Goal: Task Accomplishment & Management: Use online tool/utility

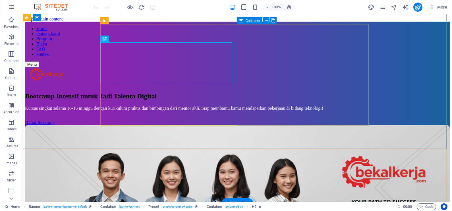
scroll to position [35, 0]
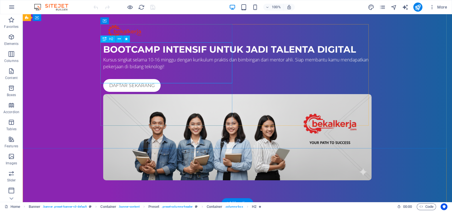
click at [161, 56] on div "Bootcamp Intensif untuk Jadi Talenta Digital" at bounding box center [237, 50] width 268 height 14
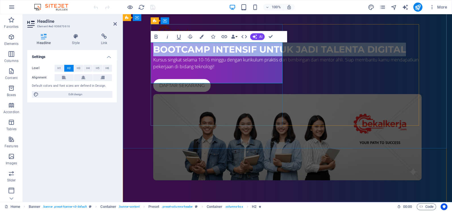
click at [208, 56] on h2 "Bootcamp Intensif untuk Jadi Talenta Digital" at bounding box center [287, 50] width 268 height 14
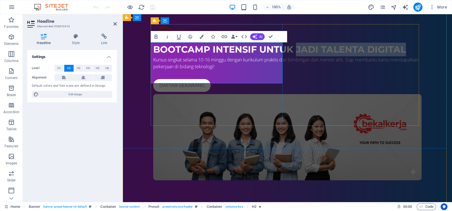
drag, startPoint x: 201, startPoint y: 77, endPoint x: 186, endPoint y: 65, distance: 18.2
click at [186, 56] on h2 "Bootcamp Intensif untuk Jadi Talenta Digital" at bounding box center [287, 50] width 268 height 14
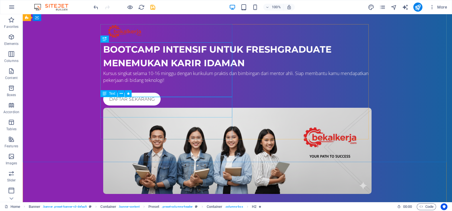
click at [173, 84] on div "Kursus singkat selama 10-16 minggu dengan kurikulum praktis dan bimbingan dari …" at bounding box center [237, 77] width 268 height 14
click at [193, 84] on div "Kursus singkat selama 10-16 minggu dengan kurikulum praktis dan bimbingan dari …" at bounding box center [237, 77] width 268 height 14
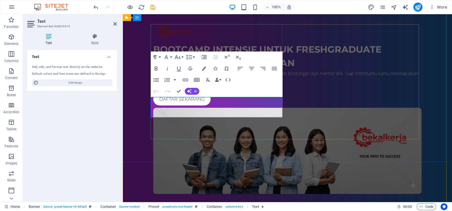
drag, startPoint x: 208, startPoint y: 99, endPoint x: 166, endPoint y: 101, distance: 42.4
click at [166, 83] on span "Kursus singkat selama 10-16 minggu dengan kurikulum praktis dan bimbingan dari …" at bounding box center [285, 76] width 265 height 13
click at [231, 151] on div "Bootcamp Intensif untuk Freshgraduate menemukan karir idaman Kursus intensif se…" at bounding box center [287, 109] width 329 height 215
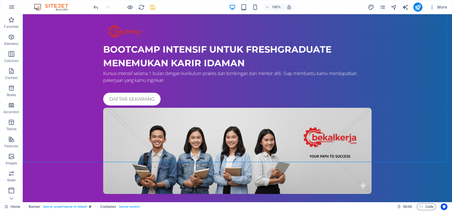
click at [155, 9] on icon "save" at bounding box center [153, 7] width 7 height 7
checkbox input "false"
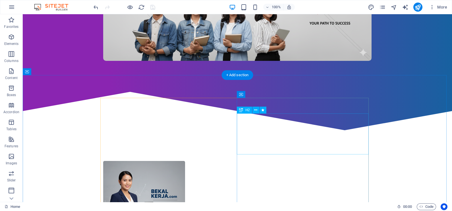
scroll to position [178, 0]
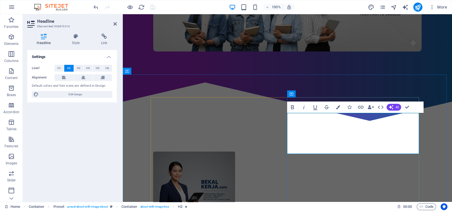
drag, startPoint x: 388, startPoint y: 148, endPoint x: 375, endPoint y: 134, distance: 19.1
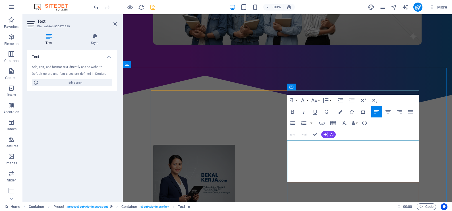
drag, startPoint x: 358, startPoint y: 153, endPoint x: 353, endPoint y: 152, distance: 5.4
drag, startPoint x: 307, startPoint y: 177, endPoint x: 286, endPoint y: 162, distance: 26.1
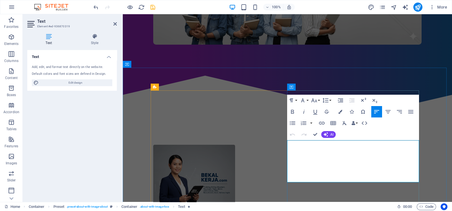
scroll to position [181, 0]
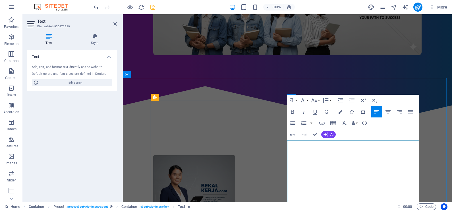
scroll to position [171, 0]
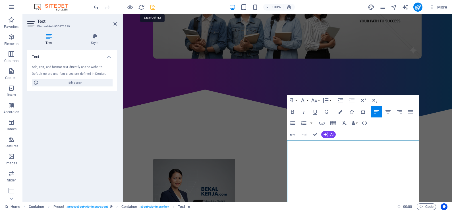
click at [152, 9] on icon "save" at bounding box center [153, 7] width 7 height 7
checkbox input "false"
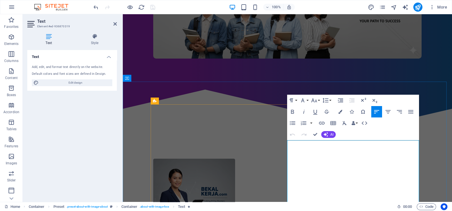
drag, startPoint x: 288, startPoint y: 172, endPoint x: 311, endPoint y: 199, distance: 34.9
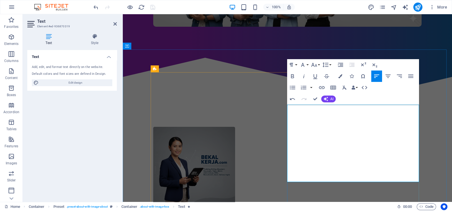
scroll to position [199, 0]
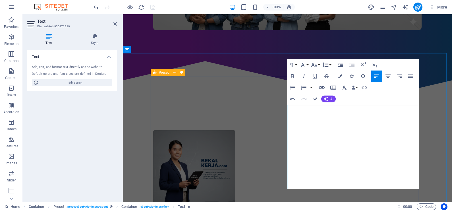
drag, startPoint x: 311, startPoint y: 186, endPoint x: 283, endPoint y: 161, distance: 37.5
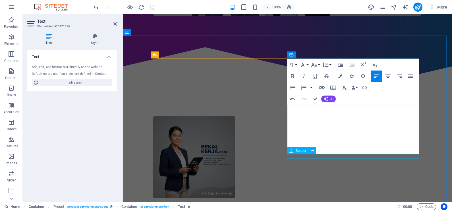
scroll to position [216, 0]
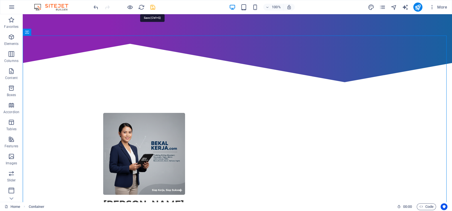
click at [153, 9] on icon "save" at bounding box center [153, 7] width 7 height 7
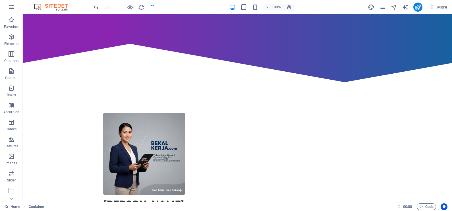
checkbox input "false"
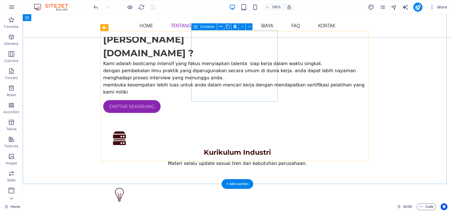
scroll to position [391, 0]
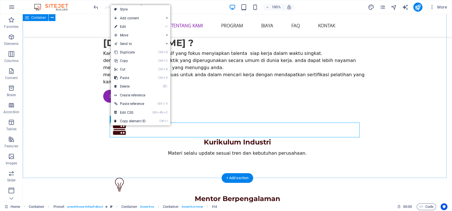
click at [84, 102] on div "Siapa Kami BEKALKERJA.com ? Kami adalah bootcamp intensif yang fokus menyiapkan…" at bounding box center [237, 137] width 429 height 443
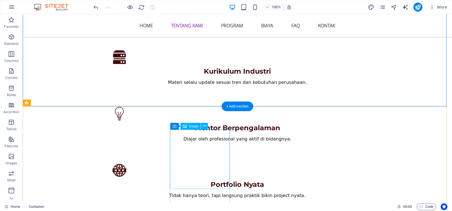
scroll to position [533, 0]
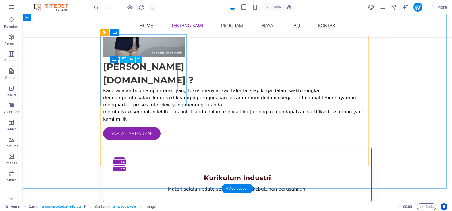
scroll to position [320, 0]
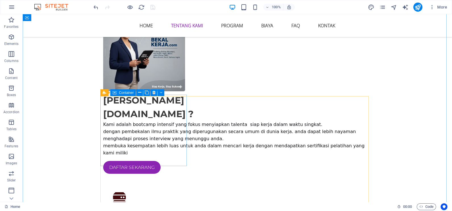
click at [124, 94] on span "Container" at bounding box center [126, 92] width 15 height 3
click at [124, 93] on span "Container" at bounding box center [126, 92] width 15 height 3
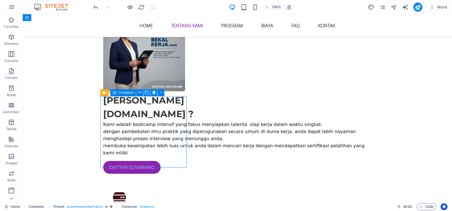
click at [124, 93] on span "Container" at bounding box center [126, 92] width 15 height 3
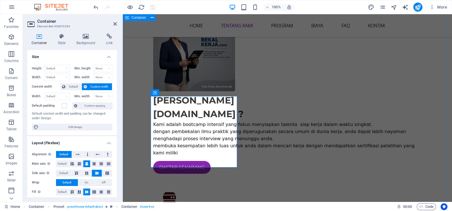
click at [147, 175] on div "Siapa Kami BEKALKERJA.com ? Kami adalah bootcamp intensif yang fokus menyiapkan…" at bounding box center [287, 208] width 329 height 443
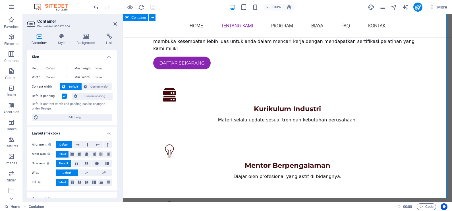
scroll to position [462, 0]
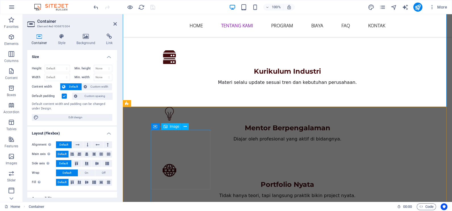
select select "%"
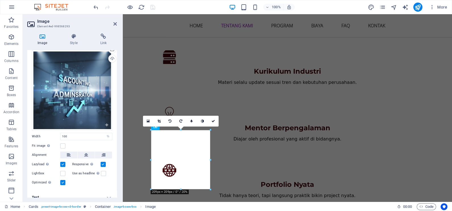
scroll to position [20, 0]
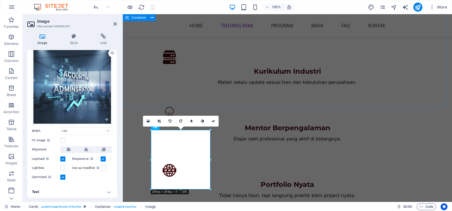
click at [146, 81] on div "Siapa Kami BEKALKERJA.com ? Kami adalah bootcamp intensif yang fokus menyiapkan…" at bounding box center [287, 66] width 329 height 443
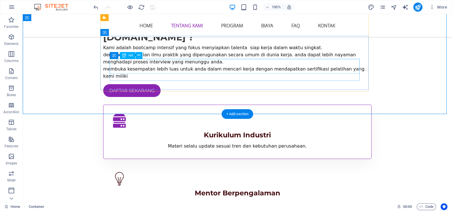
scroll to position [356, 0]
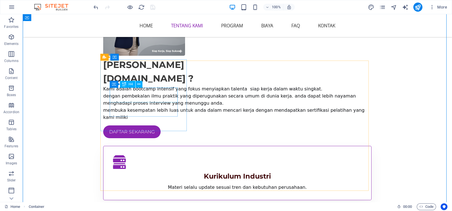
click at [147, 171] on div "Kurikulum Industri" at bounding box center [238, 176] width 250 height 10
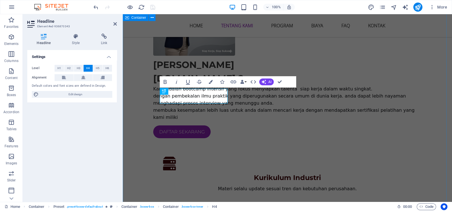
click at [138, 102] on div "Siapa Kami BEKALKERJA.com ? Kami adalah bootcamp intensif yang fokus menyiapkan…" at bounding box center [287, 172] width 329 height 443
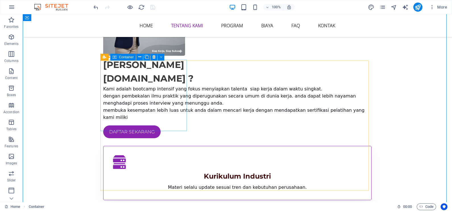
click at [178, 146] on div "Kurikulum Industri Materi selalu update sesuai tren dan kebutuhan perusahaan." at bounding box center [237, 173] width 268 height 54
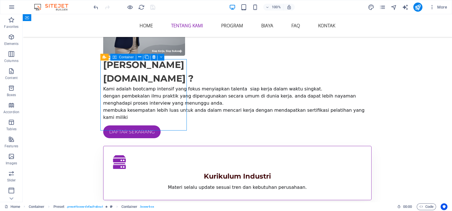
click at [178, 146] on div "Kurikulum Industri Materi selalu update sesuai tren dan kebutuhan perusahaan." at bounding box center [237, 173] width 268 height 54
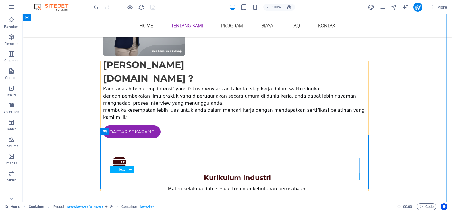
scroll to position [462, 0]
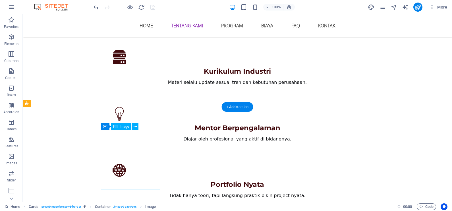
select select "%"
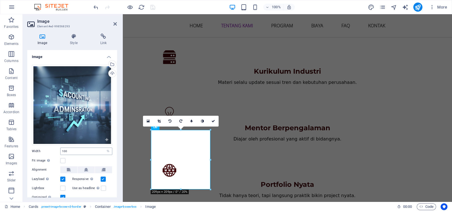
scroll to position [20, 0]
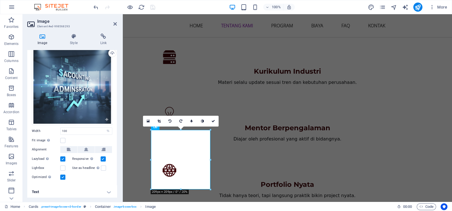
click at [62, 158] on label at bounding box center [62, 158] width 5 height 5
click at [0, 0] on input "Lazyload Loading images after the page loads improves page speed." at bounding box center [0, 0] width 0 height 0
click at [62, 158] on label at bounding box center [62, 158] width 5 height 5
click at [0, 0] on input "Lazyload Loading images after the page loads improves page speed." at bounding box center [0, 0] width 0 height 0
click at [63, 166] on label at bounding box center [62, 168] width 5 height 5
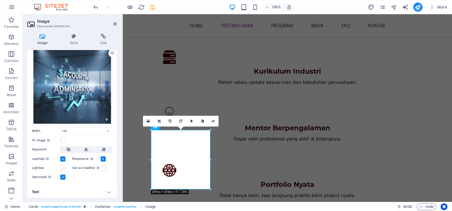
click at [0, 0] on input "Lightbox" at bounding box center [0, 0] width 0 height 0
click at [63, 166] on label at bounding box center [62, 168] width 5 height 5
click at [0, 0] on input "Lightbox" at bounding box center [0, 0] width 0 height 0
click at [97, 192] on h4 "Text" at bounding box center [72, 192] width 90 height 14
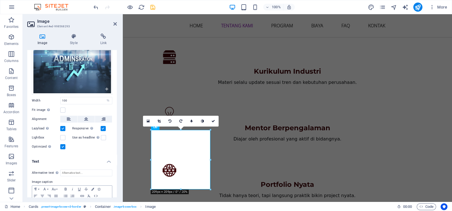
scroll to position [74, 0]
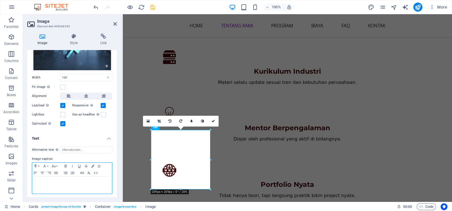
click at [50, 179] on p at bounding box center [72, 181] width 74 height 5
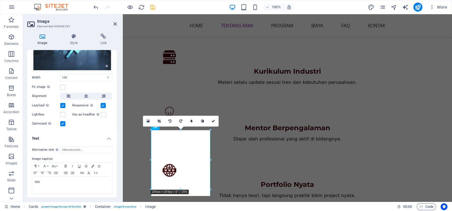
click at [123, 144] on aside "Image Element #ed-998568293 Image Style Link Image Drag files here, click to ch…" at bounding box center [73, 108] width 100 height 188
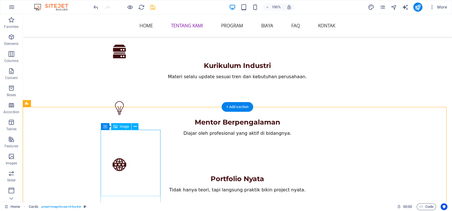
scroll to position [533, 0]
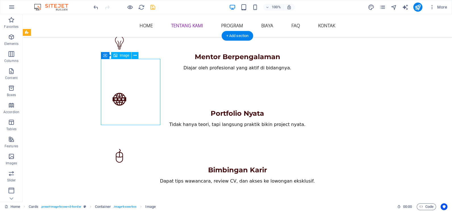
select select "%"
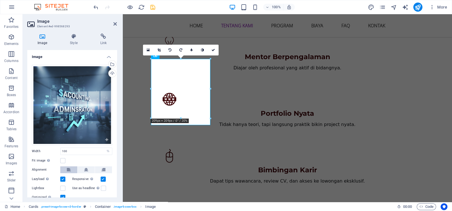
scroll to position [74, 0]
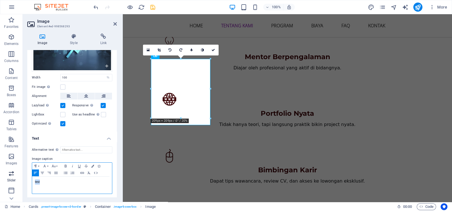
drag, startPoint x: 53, startPoint y: 181, endPoint x: 7, endPoint y: 181, distance: 45.2
click at [7, 181] on section "Favorites Elements Columns Content Boxes Accordion Tables Features Images Slide…" at bounding box center [226, 108] width 452 height 188
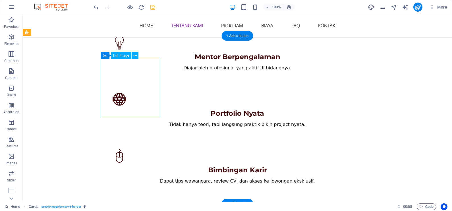
select select "%"
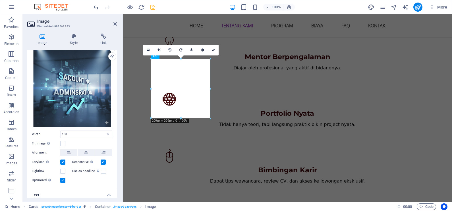
scroll to position [0, 0]
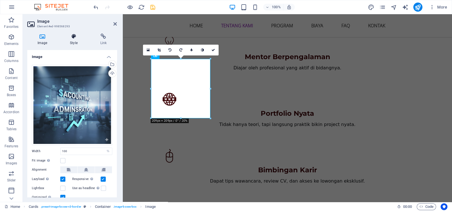
click at [76, 38] on icon at bounding box center [74, 37] width 28 height 6
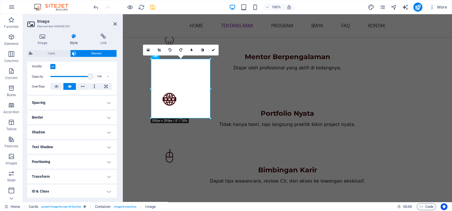
scroll to position [104, 0]
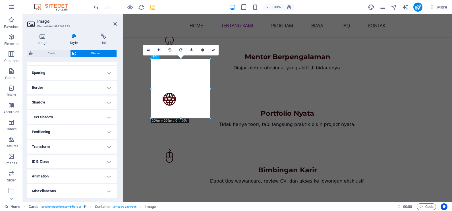
click at [62, 146] on h4 "Transform" at bounding box center [72, 147] width 90 height 14
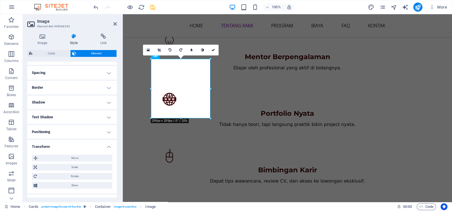
click at [62, 146] on h4 "Transform" at bounding box center [72, 145] width 90 height 10
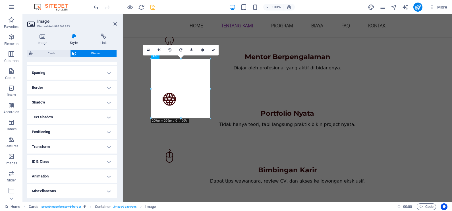
click at [62, 146] on h4 "Transform" at bounding box center [72, 147] width 90 height 14
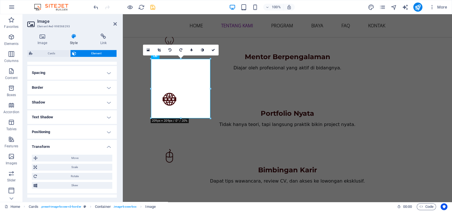
click at [62, 146] on h4 "Transform" at bounding box center [72, 145] width 90 height 10
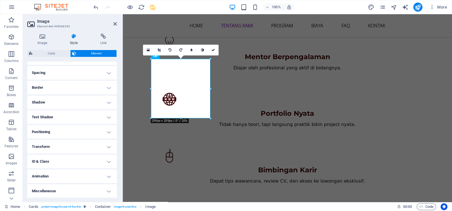
click at [56, 177] on h4 "Animation" at bounding box center [72, 177] width 90 height 14
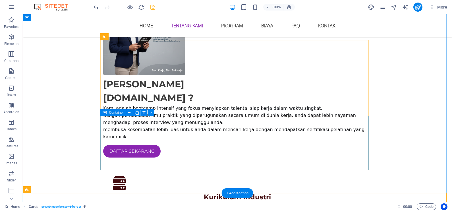
scroll to position [284, 0]
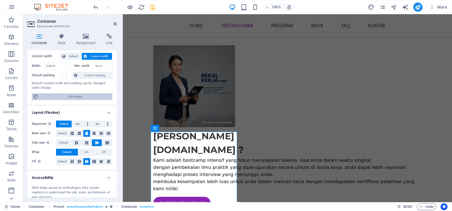
scroll to position [0, 0]
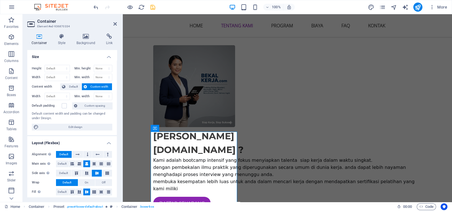
click at [119, 117] on div "Container Style Background Link Size Height Default px rem % vh vw Min. height …" at bounding box center [72, 115] width 99 height 173
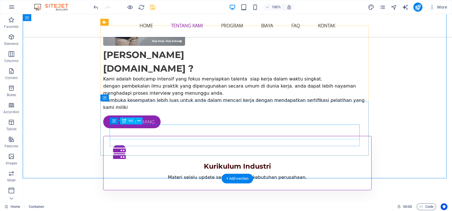
scroll to position [356, 0]
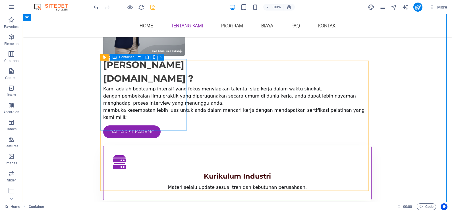
click at [162, 146] on div "Kurikulum Industri Materi selalu update sesuai tren dan kebutuhan perusahaan." at bounding box center [237, 173] width 268 height 54
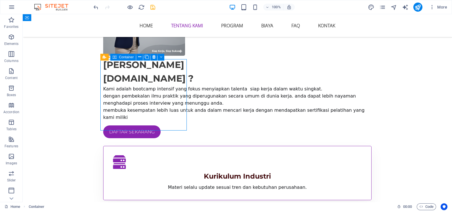
click at [162, 146] on div "Kurikulum Industri Materi selalu update sesuai tren dan kebutuhan perusahaan." at bounding box center [237, 173] width 268 height 54
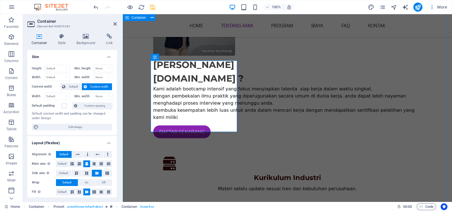
click at [135, 96] on div "Siapa Kami BEKALKERJA.com ? Kami adalah bootcamp intensif yang fokus menyiapkan…" at bounding box center [287, 172] width 329 height 443
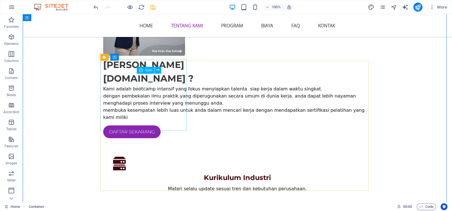
click at [146, 157] on figure at bounding box center [238, 164] width 250 height 14
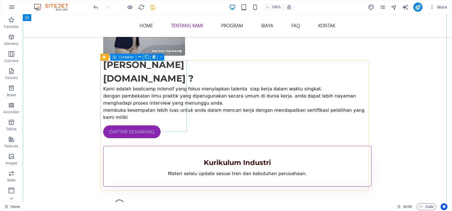
click at [129, 146] on div "Kurikulum Industri Materi selalu update sesuai tren dan kebutuhan perusahaan." at bounding box center [237, 166] width 268 height 41
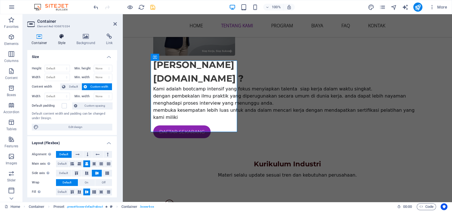
click at [65, 40] on h4 "Style" at bounding box center [63, 40] width 18 height 12
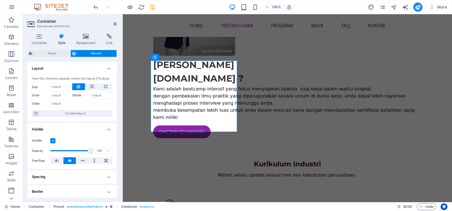
scroll to position [35, 0]
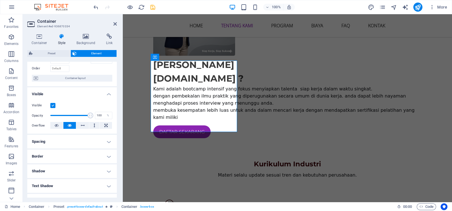
click at [64, 152] on h4 "Border" at bounding box center [72, 157] width 90 height 14
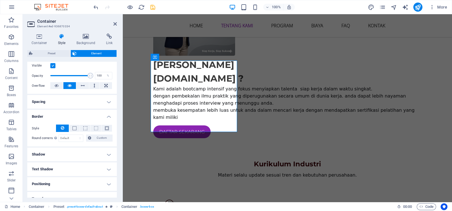
scroll to position [107, 0]
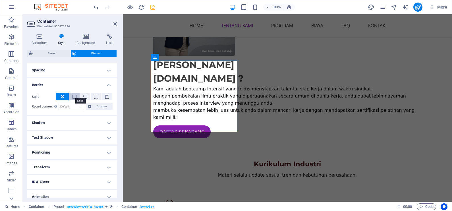
click at [73, 96] on span at bounding box center [75, 97] width 4 height 4
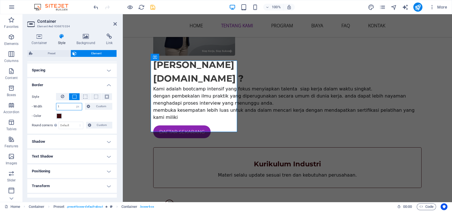
drag, startPoint x: 70, startPoint y: 106, endPoint x: 48, endPoint y: 106, distance: 21.9
click at [48, 106] on div "- Width 1 auto px rem % vh vw Custom Custom" at bounding box center [72, 106] width 80 height 7
type input "10"
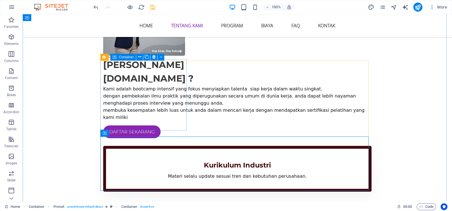
click at [179, 146] on div "Kurikulum Industri Materi selalu update sesuai tren dan kebutuhan perusahaan." at bounding box center [237, 169] width 268 height 46
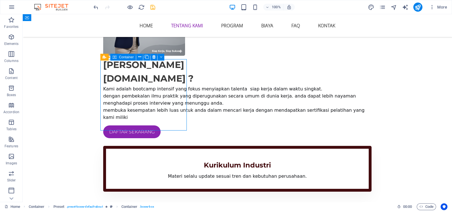
click at [179, 146] on div "Kurikulum Industri Materi selalu update sesuai tren dan kebutuhan perusahaan." at bounding box center [237, 169] width 268 height 46
select select "px"
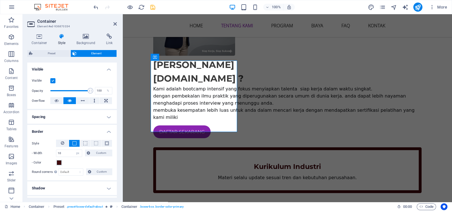
scroll to position [71, 0]
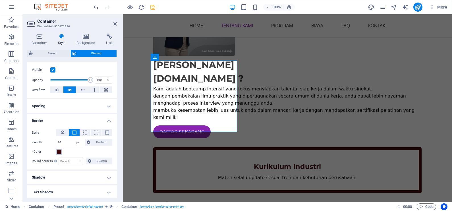
click at [59, 152] on span at bounding box center [59, 152] width 5 height 5
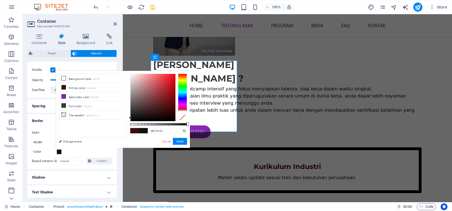
type input "#000000"
drag, startPoint x: 167, startPoint y: 108, endPoint x: 125, endPoint y: 124, distance: 45.4
click at [125, 124] on div "less Background color #ffffff Primary color #420b0e Secondary color #8a25b1 Fon…" at bounding box center [123, 109] width 134 height 77
click at [179, 141] on button "Apply" at bounding box center [180, 141] width 14 height 7
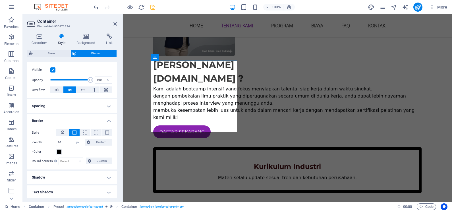
drag, startPoint x: 70, startPoint y: 141, endPoint x: 48, endPoint y: 141, distance: 21.9
click at [48, 141] on div "- Width 10 auto px rem % vh vw Custom Custom" at bounding box center [72, 142] width 80 height 7
type input "5"
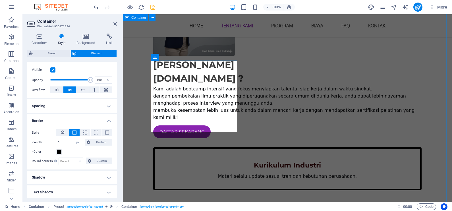
click at [139, 152] on div "Siapa Kami BEKALKERJA.com ? Kami adalah bootcamp intensif yang fokus menyiapkan…" at bounding box center [287, 167] width 329 height 432
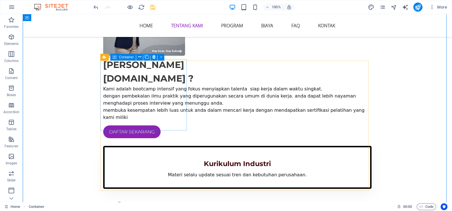
click at [181, 146] on div "Kurikulum Industri Materi selalu update sesuai tren dan kebutuhan perusahaan." at bounding box center [237, 167] width 268 height 43
select select "px"
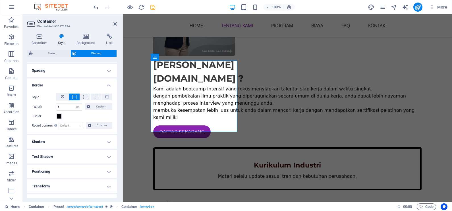
scroll to position [107, 0]
click at [71, 126] on select "Default px rem % vh vw Custom" at bounding box center [71, 125] width 24 height 7
select select "px"
click at [75, 122] on select "Default px rem % vh vw Custom" at bounding box center [71, 125] width 24 height 7
type input "10"
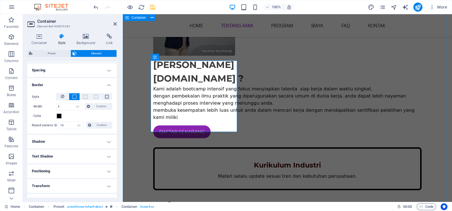
click at [140, 139] on div "Siapa Kami BEKALKERJA.com ? Kami adalah bootcamp intensif yang fokus menyiapkan…" at bounding box center [287, 167] width 329 height 432
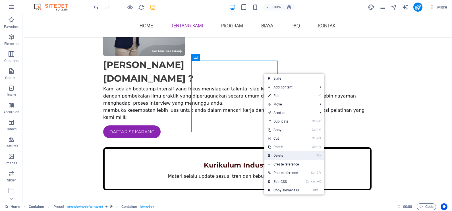
click at [283, 154] on link "⌦ Delete" at bounding box center [283, 155] width 38 height 9
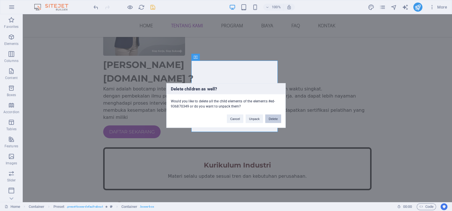
click at [274, 120] on button "Delete" at bounding box center [273, 119] width 16 height 9
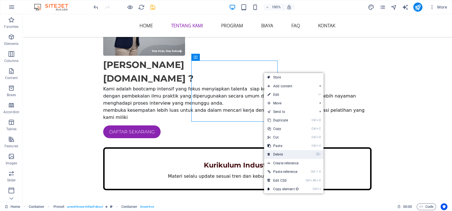
click at [282, 152] on link "⌦ Delete" at bounding box center [283, 154] width 38 height 9
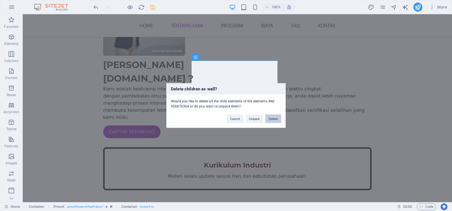
click at [272, 118] on button "Delete" at bounding box center [273, 119] width 16 height 9
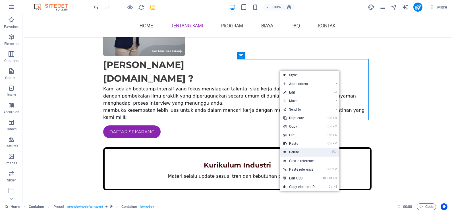
click at [310, 151] on link "⌦ Delete" at bounding box center [299, 152] width 38 height 9
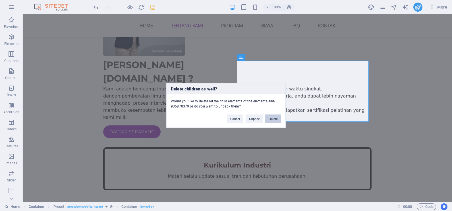
click at [278, 118] on button "Delete" at bounding box center [273, 119] width 16 height 9
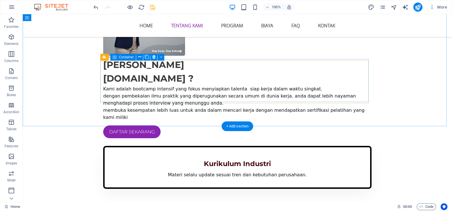
click at [364, 146] on div "Kurikulum Industri Materi selalu update sesuai tren dan kebutuhan perusahaan." at bounding box center [237, 167] width 268 height 43
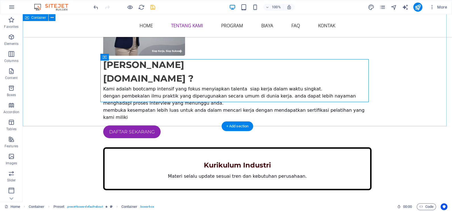
click at [395, 75] on div "Siapa Kami BEKALKERJA.com ? Kami adalah bootcamp intensif yang fokus menyiapkan…" at bounding box center [237, 82] width 429 height 262
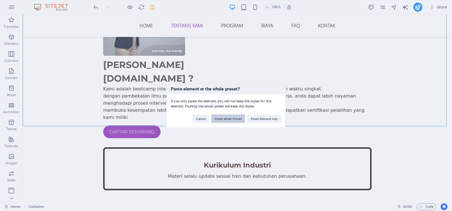
click at [241, 119] on button "Paste whole Preset" at bounding box center [228, 119] width 34 height 9
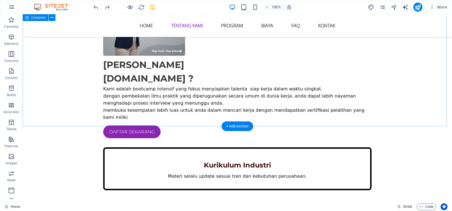
click at [398, 77] on div "Siapa Kami BEKALKERJA.com ? Kami adalah bootcamp intensif yang fokus menyiapkan…" at bounding box center [237, 82] width 429 height 262
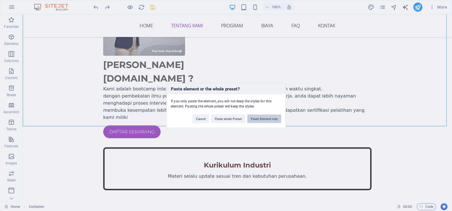
click at [267, 115] on button "Paste Element only" at bounding box center [264, 119] width 34 height 9
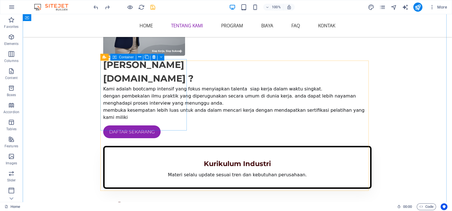
click at [181, 146] on div "Kurikulum Industri Materi selalu update sesuai tren dan kebutuhan perusahaan." at bounding box center [237, 167] width 268 height 43
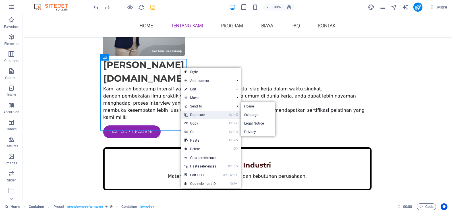
click at [207, 112] on link "Ctrl D Duplicate" at bounding box center [200, 115] width 38 height 9
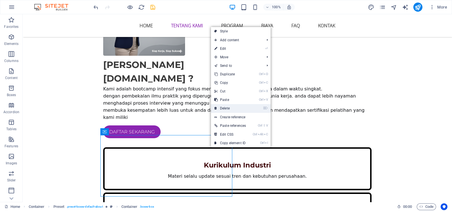
click at [238, 108] on link "⌦ Delete" at bounding box center [230, 108] width 38 height 9
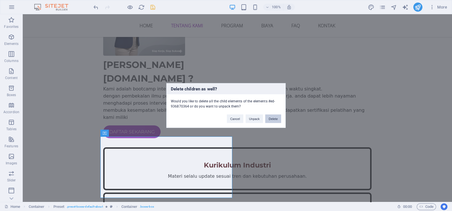
click at [272, 120] on button "Delete" at bounding box center [273, 119] width 16 height 9
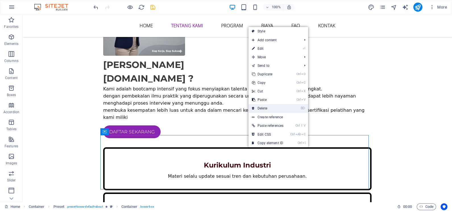
click at [277, 108] on link "⌦ Delete" at bounding box center [268, 108] width 38 height 9
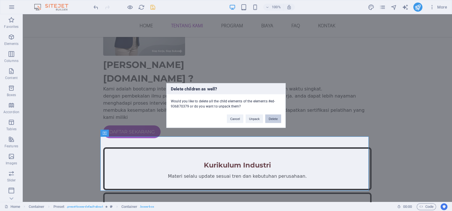
click at [273, 120] on button "Delete" at bounding box center [273, 119] width 16 height 9
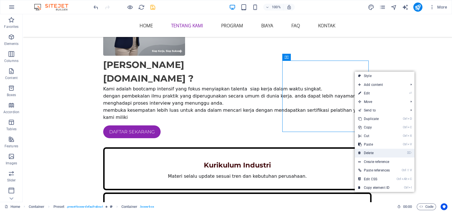
click at [367, 151] on link "⌦ Delete" at bounding box center [374, 153] width 38 height 9
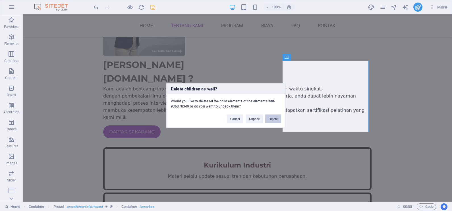
click at [268, 119] on button "Delete" at bounding box center [273, 119] width 16 height 9
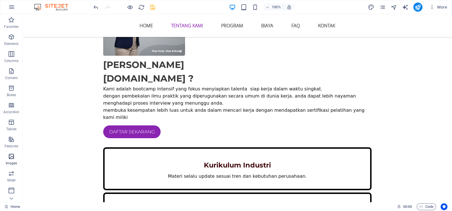
click at [10, 158] on icon "button" at bounding box center [11, 156] width 7 height 7
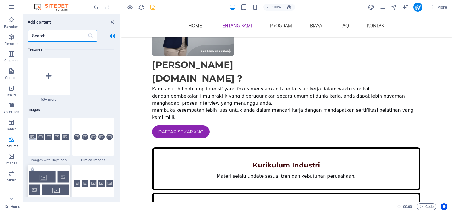
scroll to position [2812, 0]
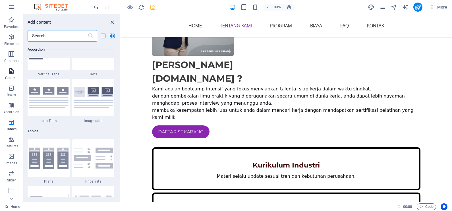
click at [10, 74] on icon "button" at bounding box center [11, 71] width 7 height 7
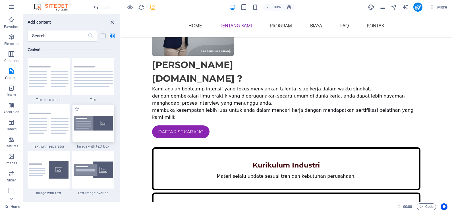
scroll to position [1031, 0]
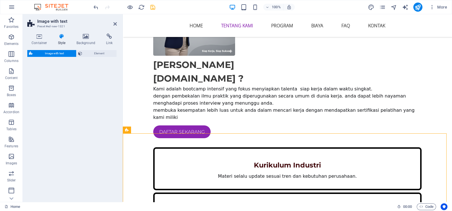
select select "rem"
select select "px"
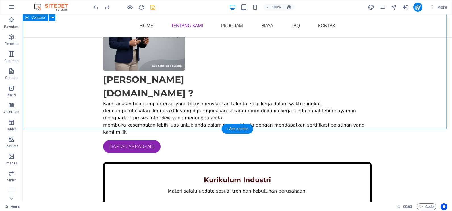
scroll to position [284, 0]
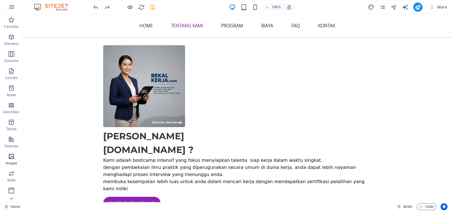
click at [10, 161] on p "Images" at bounding box center [12, 163] width 12 height 5
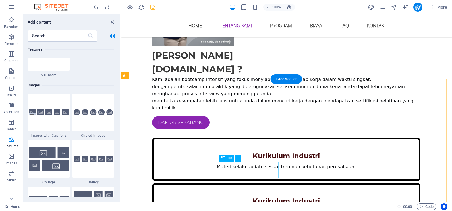
scroll to position [320, 0]
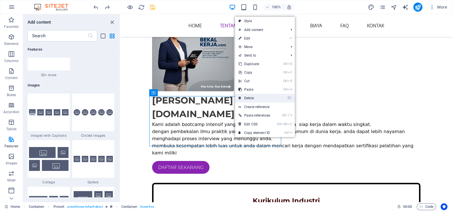
click at [255, 97] on link "⌦ Delete" at bounding box center [254, 98] width 38 height 9
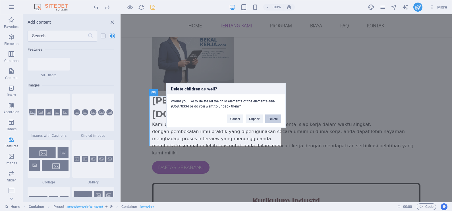
click at [273, 118] on button "Delete" at bounding box center [273, 119] width 16 height 9
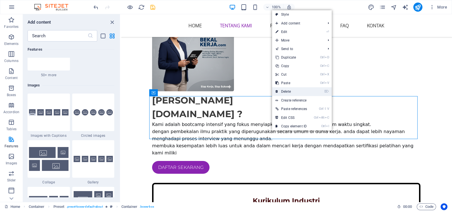
click at [292, 90] on link "⌦ Delete" at bounding box center [291, 91] width 38 height 9
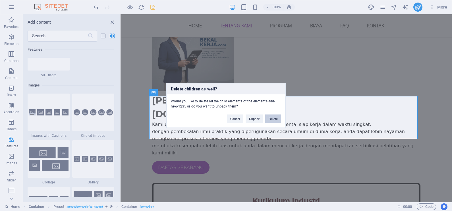
click at [276, 116] on button "Delete" at bounding box center [273, 119] width 16 height 9
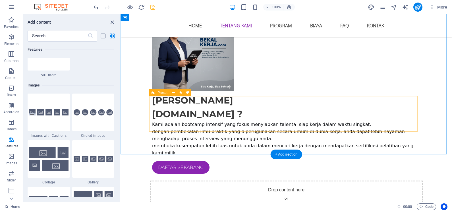
click at [164, 181] on div "Drop content here or Add elements Paste clipboard" at bounding box center [286, 201] width 273 height 40
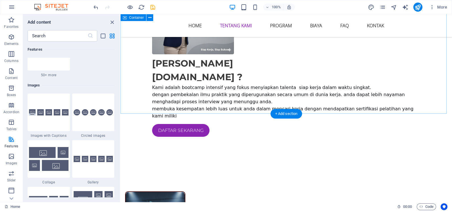
scroll to position [391, 0]
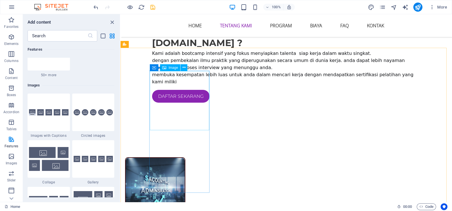
click at [169, 67] on span "Image" at bounding box center [173, 67] width 9 height 3
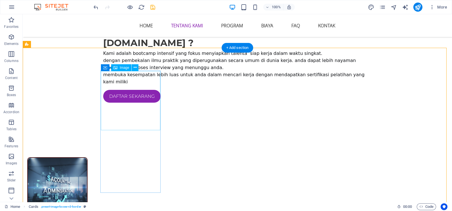
click at [87, 158] on figure at bounding box center [57, 187] width 59 height 59
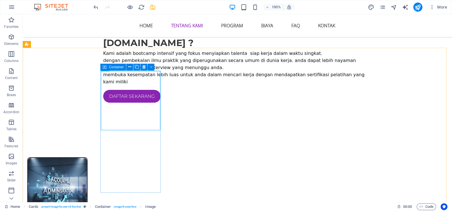
click at [105, 68] on icon at bounding box center [105, 67] width 4 height 7
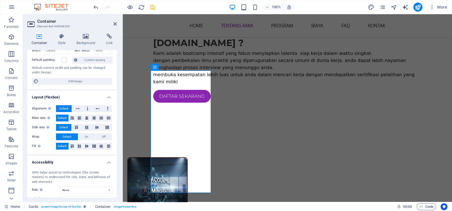
scroll to position [82, 0]
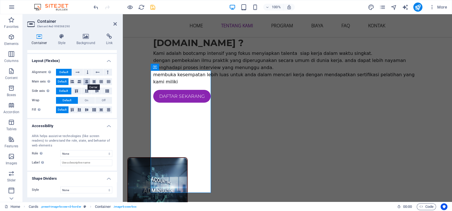
click at [88, 81] on icon at bounding box center [86, 81] width 3 height 7
click at [150, 7] on icon "save" at bounding box center [153, 7] width 7 height 7
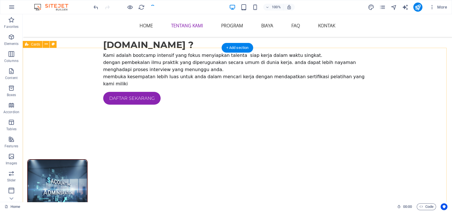
scroll to position [391, 0]
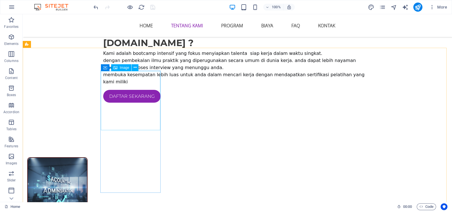
click at [125, 67] on span "Image" at bounding box center [124, 67] width 9 height 3
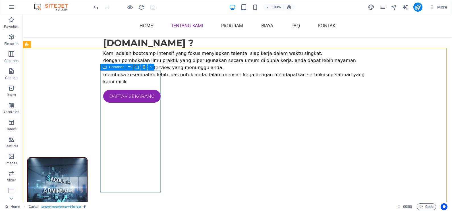
click at [107, 67] on div "Container" at bounding box center [113, 67] width 26 height 7
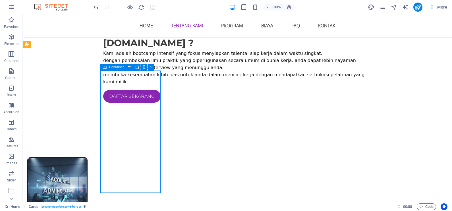
click at [107, 67] on div "Container" at bounding box center [113, 67] width 26 height 7
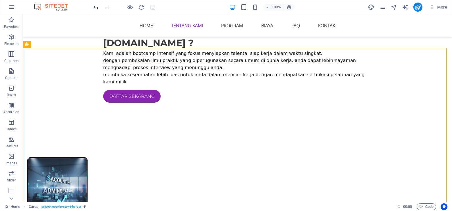
click at [95, 7] on icon "undo" at bounding box center [96, 7] width 7 height 7
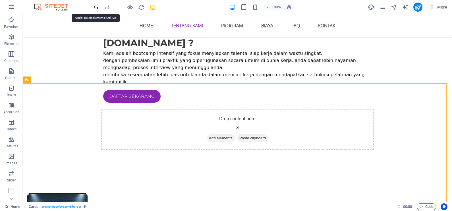
click at [96, 6] on icon "undo" at bounding box center [96, 7] width 7 height 7
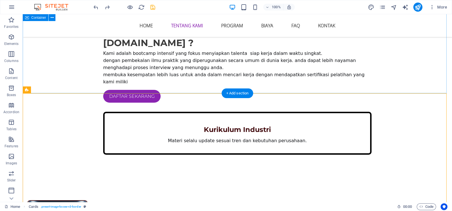
scroll to position [284, 0]
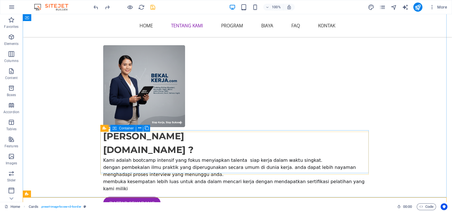
click at [124, 129] on span "Container" at bounding box center [126, 128] width 15 height 3
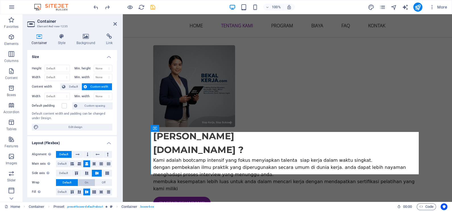
scroll to position [35, 0]
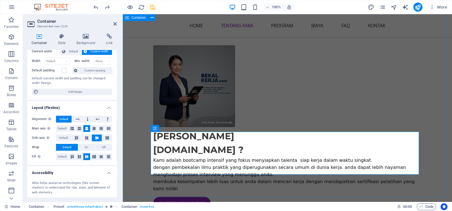
click at [134, 139] on div "Siapa Kami BEKALKERJA.com ? Kami adalah bootcamp intensif yang fokus menyiapkan…" at bounding box center [287, 153] width 329 height 262
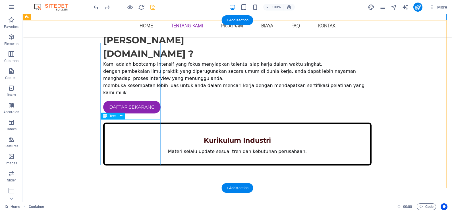
scroll to position [462, 0]
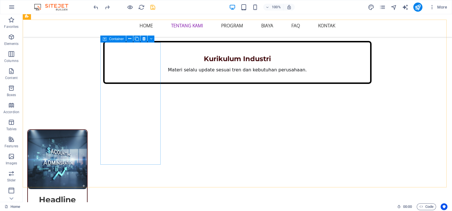
click at [108, 40] on div "Container" at bounding box center [113, 39] width 26 height 7
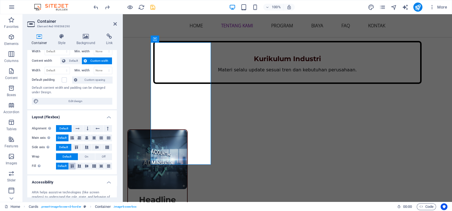
scroll to position [35, 0]
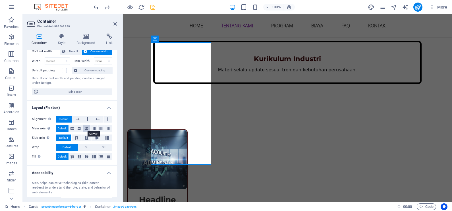
click at [88, 129] on button at bounding box center [86, 128] width 7 height 7
click at [98, 136] on icon at bounding box center [97, 137] width 7 height 3
click at [87, 155] on icon at bounding box center [86, 156] width 7 height 3
click at [157, 6] on div "100% More" at bounding box center [270, 7] width 357 height 9
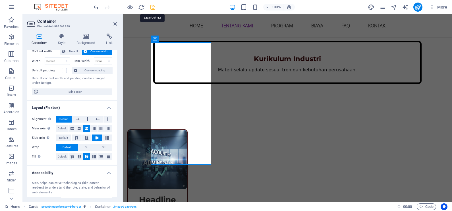
click at [154, 7] on icon "save" at bounding box center [153, 7] width 7 height 7
checkbox input "false"
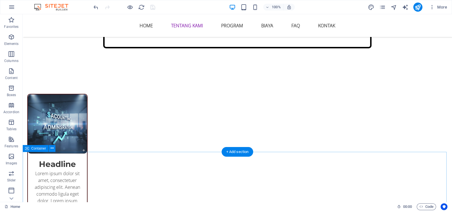
scroll to position [320, 0]
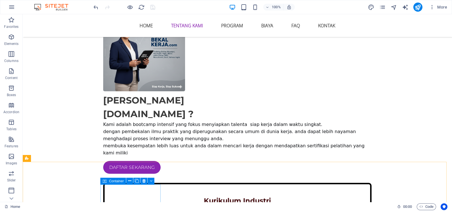
click at [109, 182] on div "Container" at bounding box center [113, 181] width 26 height 7
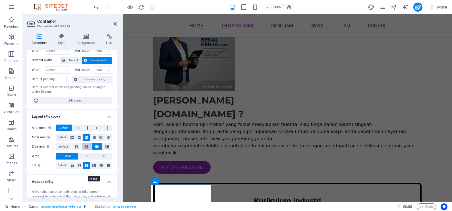
scroll to position [35, 0]
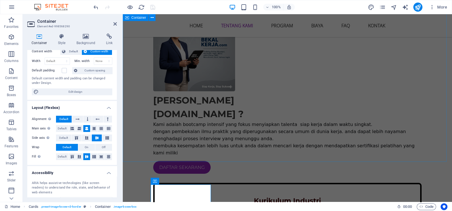
click at [170, 150] on div "Siapa Kami BEKALKERJA.com ? Kami adalah bootcamp intensif yang fokus menyiapkan…" at bounding box center [287, 118] width 329 height 262
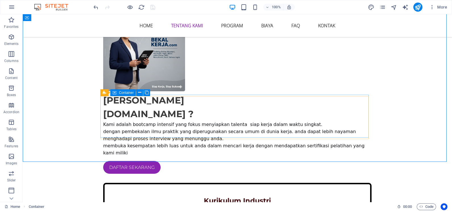
click at [127, 93] on span "Container" at bounding box center [126, 92] width 15 height 3
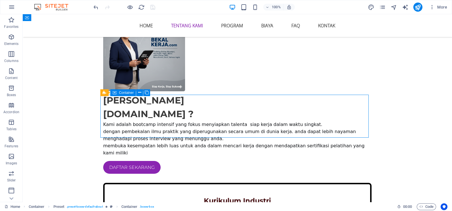
click at [127, 93] on span "Container" at bounding box center [126, 92] width 15 height 3
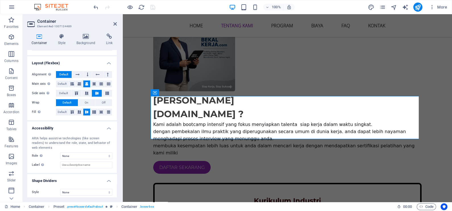
scroll to position [82, 0]
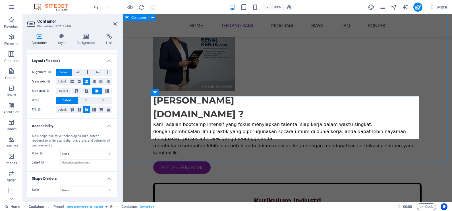
click at [174, 156] on div "Siapa Kami BEKALKERJA.com ? Kami adalah bootcamp intensif yang fokus menyiapkan…" at bounding box center [287, 118] width 329 height 262
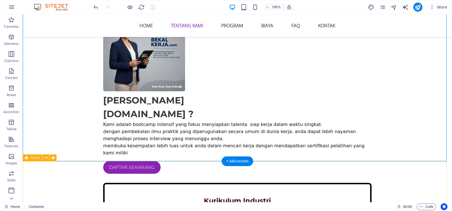
scroll to position [391, 0]
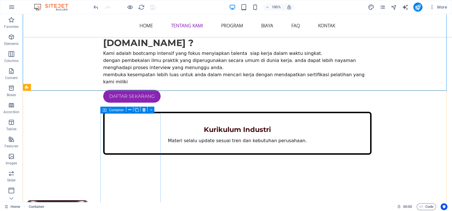
click at [105, 111] on icon at bounding box center [105, 110] width 4 height 7
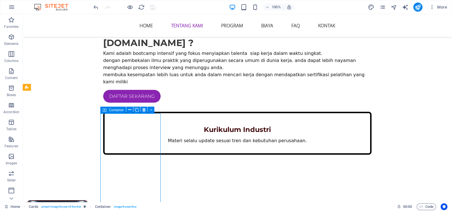
click at [105, 111] on icon at bounding box center [105, 110] width 4 height 7
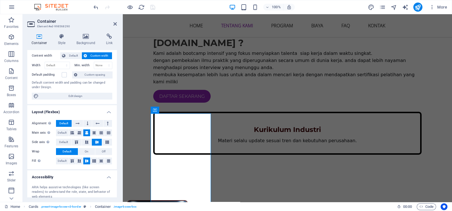
scroll to position [71, 0]
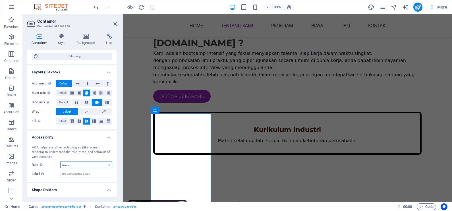
click at [92, 164] on select "None Alert Article Banner Comment Complementary Dialog Footer Header Marquee Pr…" at bounding box center [86, 165] width 52 height 7
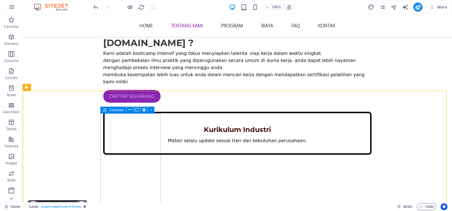
click at [108, 110] on div "Container" at bounding box center [113, 110] width 26 height 7
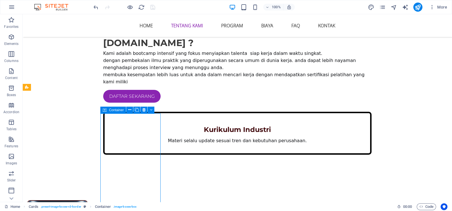
click at [108, 110] on div "Container" at bounding box center [113, 110] width 26 height 7
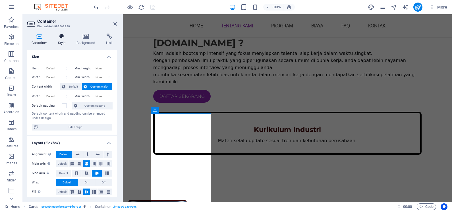
click at [60, 36] on icon at bounding box center [62, 37] width 16 height 6
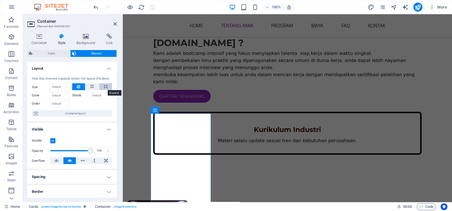
click at [103, 86] on button at bounding box center [105, 86] width 13 height 7
type input "100"
select select "%"
click at [92, 86] on icon at bounding box center [92, 86] width 4 height 7
select select "DISABLED_OPTION_VALUE"
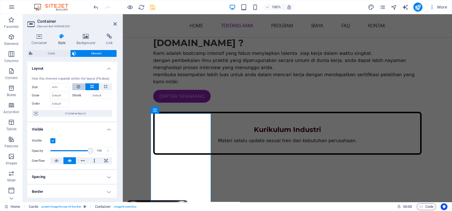
click at [77, 85] on icon at bounding box center [78, 86] width 3 height 7
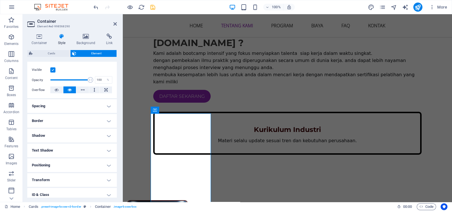
scroll to position [104, 0]
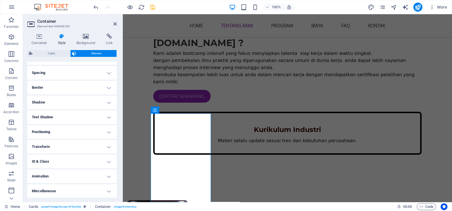
click at [66, 146] on h4 "Transform" at bounding box center [72, 147] width 90 height 14
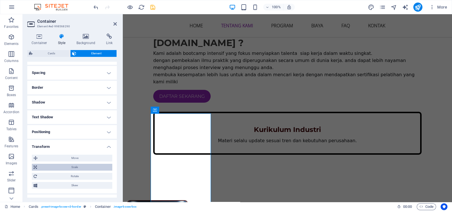
scroll to position [140, 0]
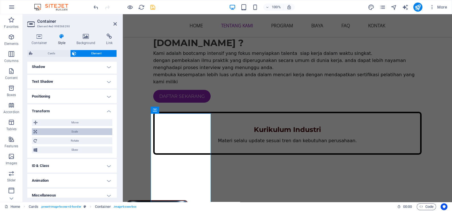
click at [67, 132] on span "Scale" at bounding box center [75, 131] width 72 height 7
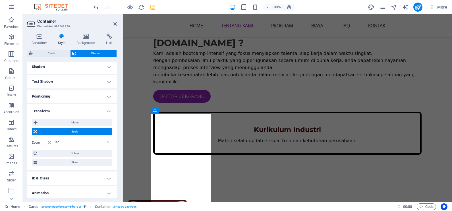
drag, startPoint x: 82, startPoint y: 141, endPoint x: 42, endPoint y: 133, distance: 40.9
click at [42, 134] on div "Move X offset 0 px rem % em vh vw Y offset 0 px rem % em vh vw Scale Zoom 100 %…" at bounding box center [72, 142] width 80 height 47
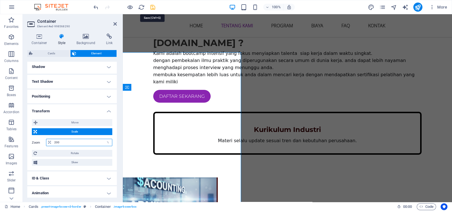
type input "200"
click at [153, 6] on icon "save" at bounding box center [153, 7] width 7 height 7
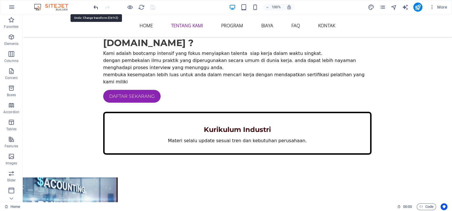
click at [94, 5] on icon "undo" at bounding box center [96, 7] width 7 height 7
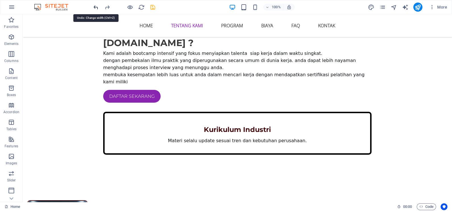
click at [95, 5] on icon "undo" at bounding box center [96, 7] width 7 height 7
click at [95, 7] on icon "undo" at bounding box center [96, 7] width 7 height 7
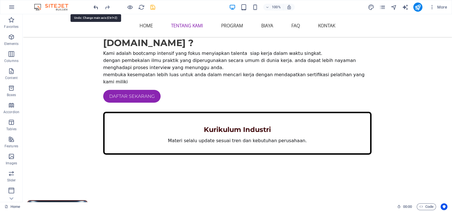
click at [95, 7] on icon "undo" at bounding box center [96, 7] width 7 height 7
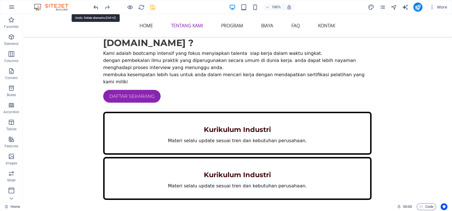
click at [95, 7] on icon "undo" at bounding box center [96, 7] width 7 height 7
click at [154, 8] on icon "save" at bounding box center [153, 7] width 7 height 7
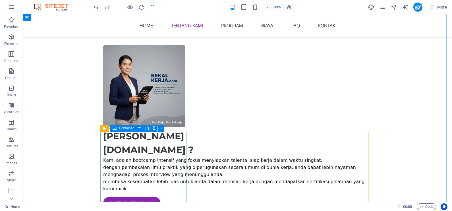
checkbox input "false"
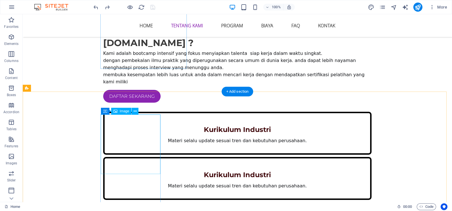
scroll to position [356, 0]
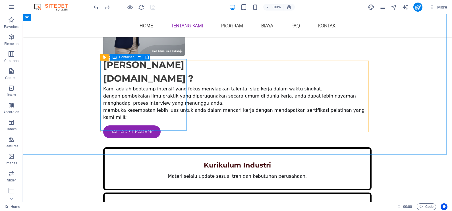
click at [127, 57] on span "Container" at bounding box center [126, 56] width 15 height 3
click at [115, 56] on icon at bounding box center [115, 57] width 4 height 7
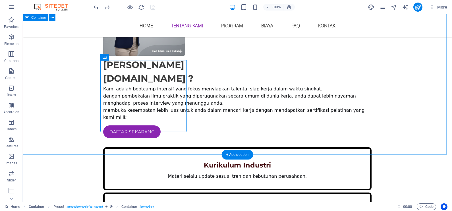
click at [82, 92] on div "Siapa Kami BEKALKERJA.com ? Kami adalah bootcamp intensif yang fokus menyiapkan…" at bounding box center [237, 133] width 429 height 364
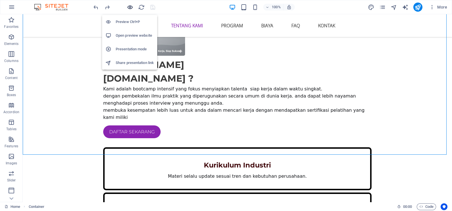
click at [132, 7] on icon "button" at bounding box center [130, 7] width 7 height 7
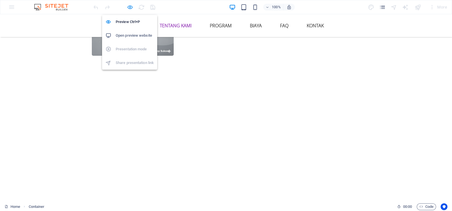
click at [130, 9] on icon "button" at bounding box center [130, 7] width 7 height 7
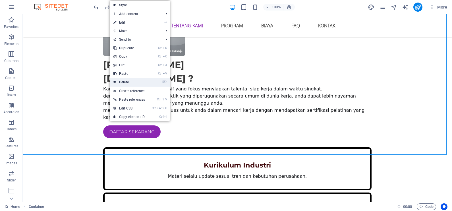
click at [134, 82] on link "⌦ Delete" at bounding box center [129, 82] width 38 height 9
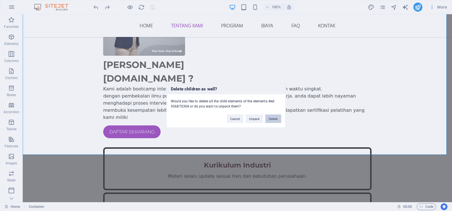
drag, startPoint x: 275, startPoint y: 118, endPoint x: 207, endPoint y: 102, distance: 69.5
click at [275, 118] on button "Delete" at bounding box center [273, 119] width 16 height 9
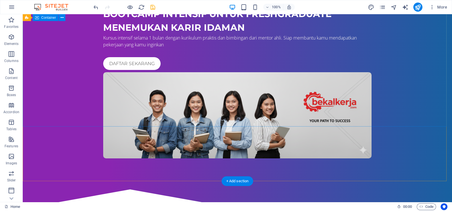
scroll to position [0, 0]
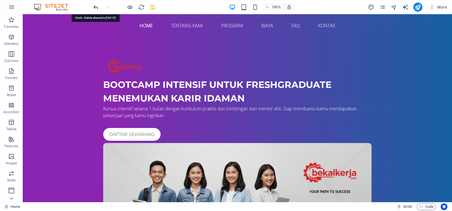
click at [96, 9] on icon "undo" at bounding box center [96, 7] width 7 height 7
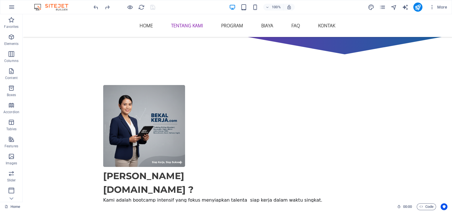
scroll to position [273, 0]
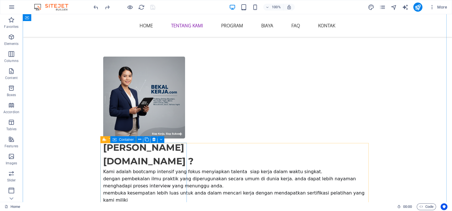
select select "px"
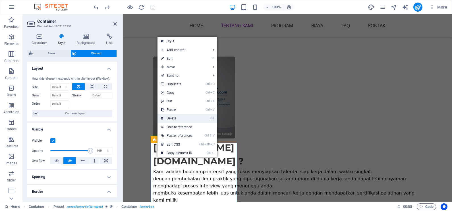
click at [179, 117] on link "⌦ Delete" at bounding box center [177, 118] width 38 height 9
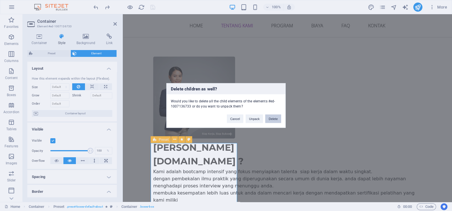
click at [270, 119] on button "Delete" at bounding box center [273, 119] width 16 height 9
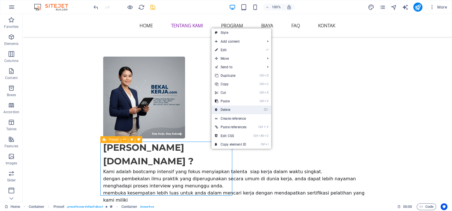
click at [238, 112] on link "⌦ Delete" at bounding box center [231, 110] width 38 height 9
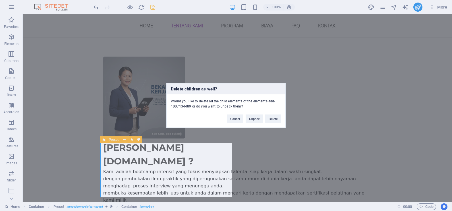
click at [362, 119] on div "Delete children as well? Would you like to delete all the child elements of the…" at bounding box center [226, 105] width 452 height 211
click at [64, 83] on div "Delete children as well? Would you like to delete all the child elements of the…" at bounding box center [226, 105] width 452 height 211
click at [234, 118] on button "Cancel" at bounding box center [235, 119] width 16 height 9
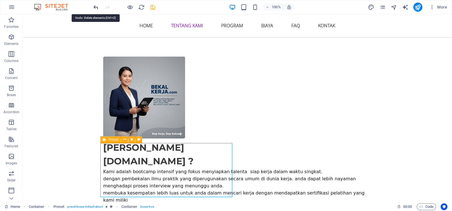
click at [96, 7] on icon "undo" at bounding box center [96, 7] width 7 height 7
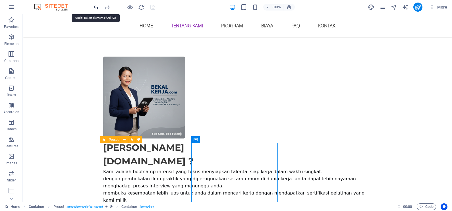
click at [96, 7] on icon "undo" at bounding box center [96, 7] width 7 height 7
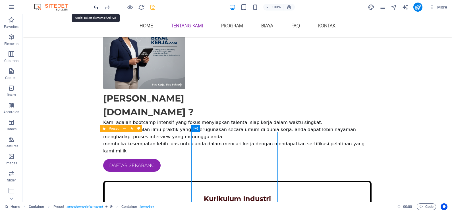
click at [96, 7] on icon "undo" at bounding box center [96, 7] width 7 height 7
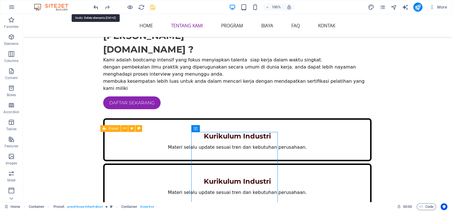
scroll to position [414, 0]
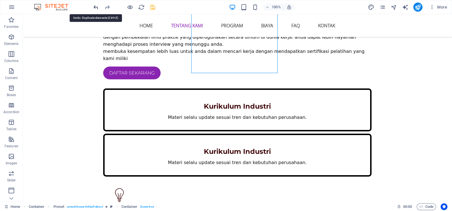
click at [96, 7] on icon "undo" at bounding box center [96, 7] width 7 height 7
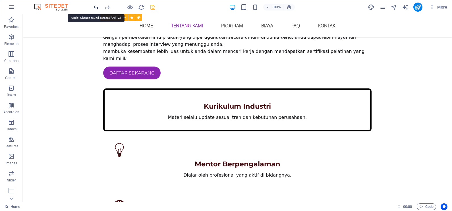
click at [96, 7] on icon "undo" at bounding box center [96, 7] width 7 height 7
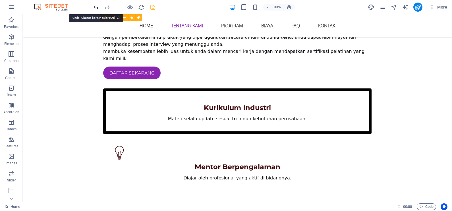
click at [96, 7] on icon "undo" at bounding box center [96, 7] width 7 height 7
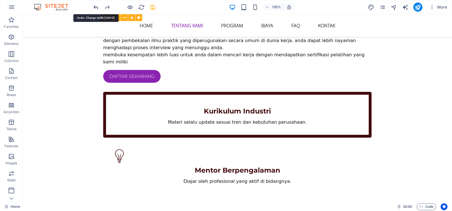
click at [96, 7] on icon "undo" at bounding box center [96, 7] width 7 height 7
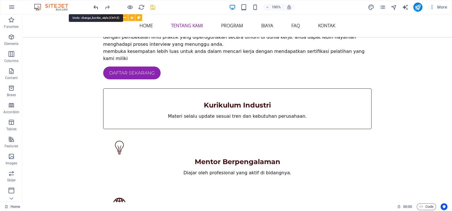
click at [96, 7] on icon "undo" at bounding box center [96, 7] width 7 height 7
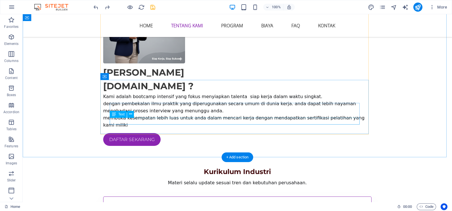
scroll to position [313, 0]
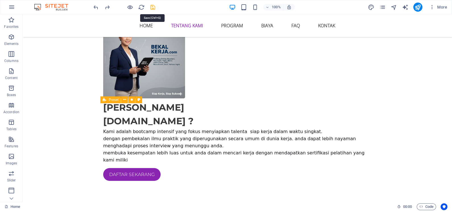
click at [152, 7] on icon "save" at bounding box center [153, 7] width 7 height 7
checkbox input "false"
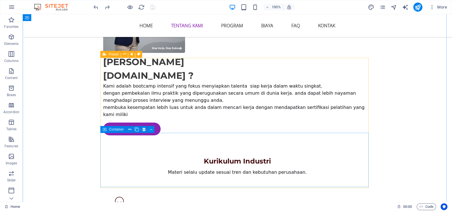
scroll to position [348, 0]
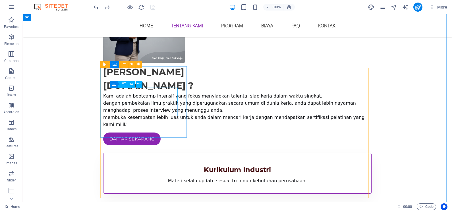
click at [154, 165] on div "Kurikulum Industri" at bounding box center [238, 170] width 250 height 10
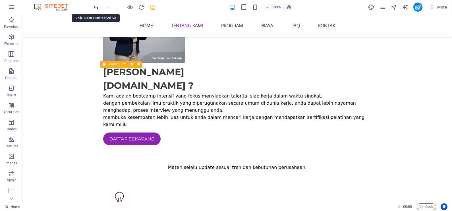
click at [94, 7] on icon "undo" at bounding box center [96, 7] width 7 height 7
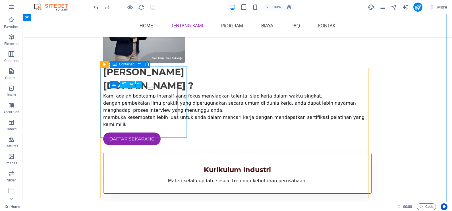
click at [150, 165] on div "Kurikulum Industri" at bounding box center [238, 170] width 250 height 10
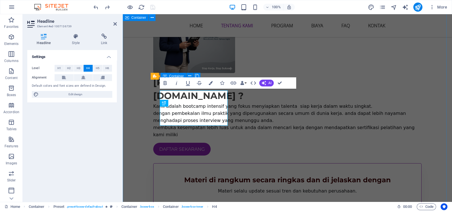
scroll to position [336, 0]
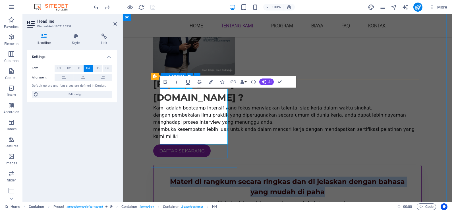
click at [163, 177] on h4 "Materi di rangkum secara ringkas dan di jelaskan dengan bahasa yang mudah di pa…" at bounding box center [288, 187] width 250 height 20
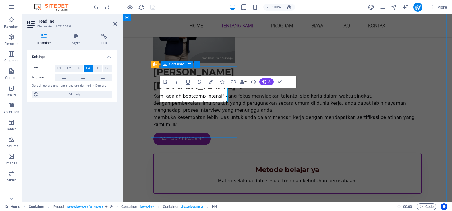
scroll to position [343, 0]
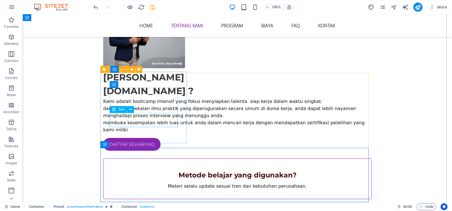
click at [165, 183] on div "Materi selalu update sesuai tren dan kebutuhan perusahaan." at bounding box center [238, 186] width 250 height 7
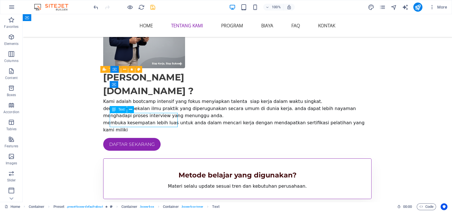
click at [165, 183] on div "Materi selalu update sesuai tren dan kebutuhan perusahaan." at bounding box center [238, 186] width 250 height 7
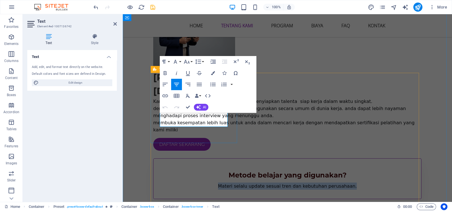
drag, startPoint x: 222, startPoint y: 124, endPoint x: 162, endPoint y: 114, distance: 60.7
click at [163, 183] on p "Materi selalu update sesuai tren dan kebutuhan perusahaan." at bounding box center [288, 186] width 250 height 7
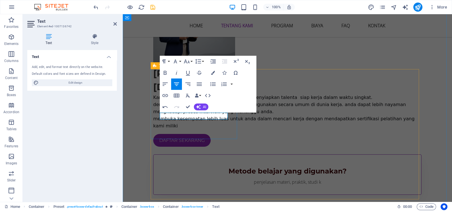
scroll to position [343, 0]
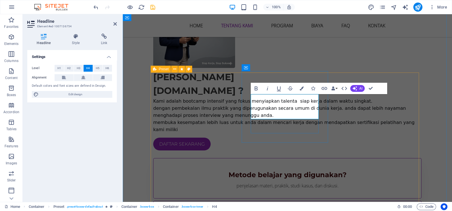
drag, startPoint x: 316, startPoint y: 111, endPoint x: 258, endPoint y: 111, distance: 58.0
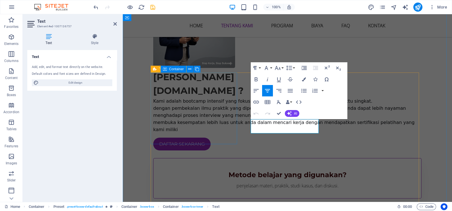
click at [198, 158] on div "Metode belajar yang digunakan? penjelasan materi, praktik, studi kasus, dan dis…" at bounding box center [287, 178] width 268 height 40
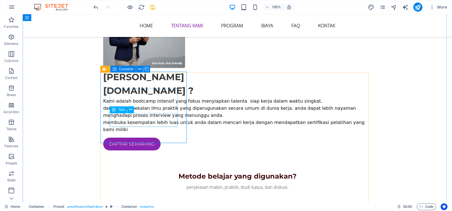
click at [160, 184] on div "penjelasan materi, praktik, studi kasus, dan diskusi." at bounding box center [238, 187] width 250 height 7
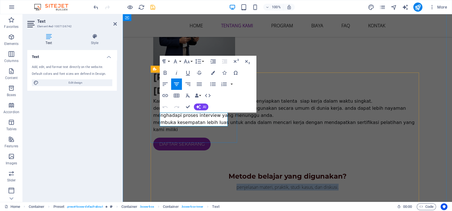
drag, startPoint x: 215, startPoint y: 123, endPoint x: 295, endPoint y: 127, distance: 80.3
click at [163, 171] on div "Metode belajar yang digunakan? penjelasan materi, praktik, studi kasus, dan dis…" at bounding box center [288, 180] width 250 height 19
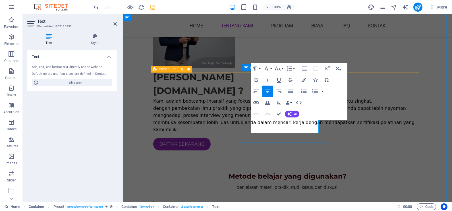
drag, startPoint x: 301, startPoint y: 129, endPoint x: 252, endPoint y: 123, distance: 49.6
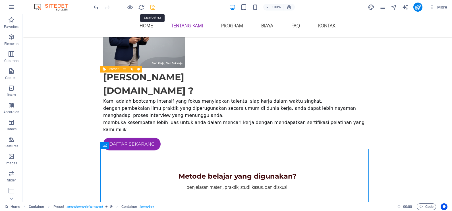
click at [155, 8] on icon "save" at bounding box center [153, 7] width 7 height 7
checkbox input "false"
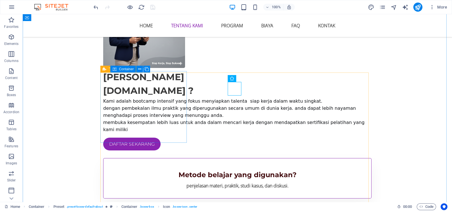
click at [158, 158] on div "Metode belajar yang digunakan? penjelasan materi, praktik, studi kasus, dan dis…" at bounding box center [237, 178] width 268 height 40
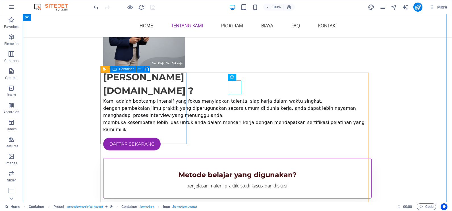
click at [143, 158] on div "Metode belajar yang digunakan? penjelasan materi, praktik, studi kasus, dan dis…" at bounding box center [237, 178] width 268 height 40
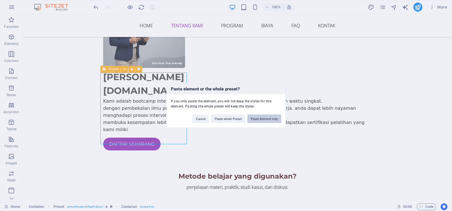
click at [261, 119] on button "Paste Element only" at bounding box center [264, 119] width 34 height 9
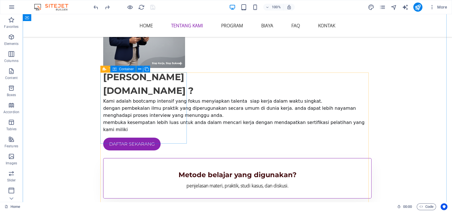
click at [149, 158] on div "Metode belajar yang digunakan? penjelasan materi, praktik, studi kasus, dan dis…" at bounding box center [237, 178] width 268 height 40
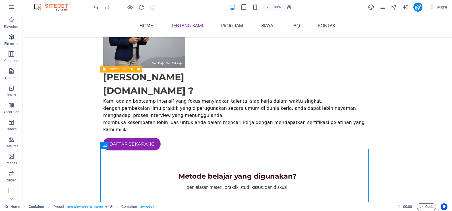
click at [10, 40] on icon "button" at bounding box center [11, 37] width 7 height 7
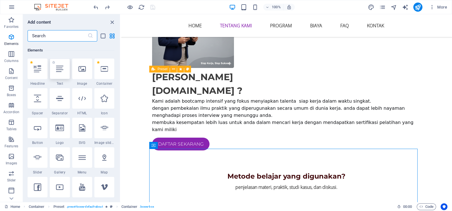
scroll to position [61, 0]
click at [69, 39] on input "text" at bounding box center [58, 35] width 60 height 11
type input "icon"
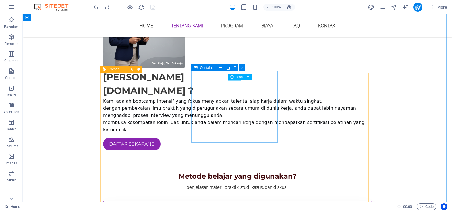
select select "xMidYMid"
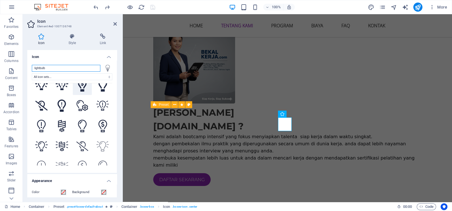
scroll to position [338, 0]
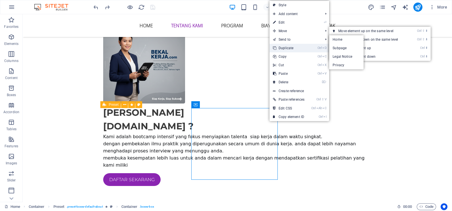
click at [296, 47] on link "Ctrl D Duplicate" at bounding box center [289, 48] width 38 height 9
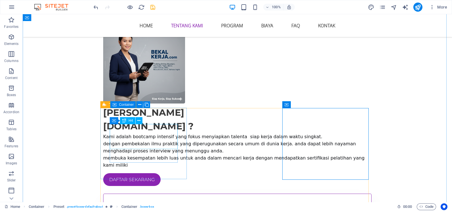
click at [155, 205] on div "Metode belajar yang digunakan?" at bounding box center [238, 210] width 250 height 10
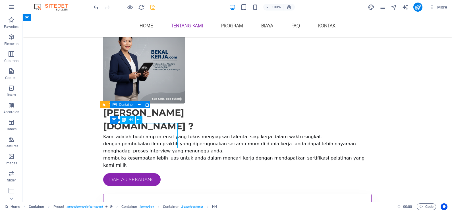
click at [155, 205] on div "Metode belajar yang digunakan?" at bounding box center [238, 210] width 250 height 10
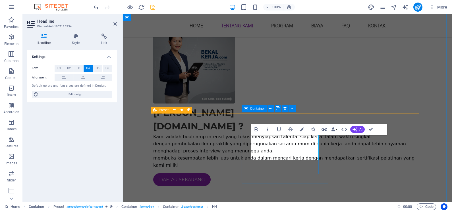
scroll to position [303, 0]
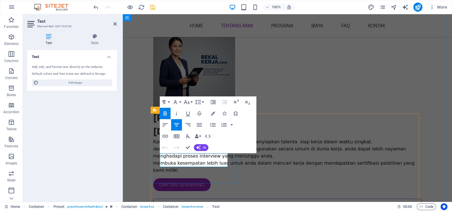
drag, startPoint x: 217, startPoint y: 164, endPoint x: 286, endPoint y: 166, distance: 69.7
copy strong "penjelasan materi, praktik, studi kasus, dan diskusi."
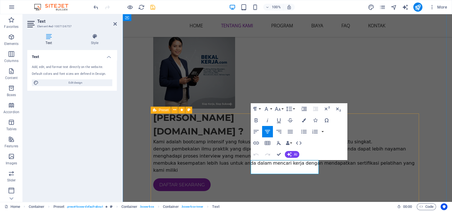
drag, startPoint x: 300, startPoint y: 169, endPoint x: 237, endPoint y: 151, distance: 65.6
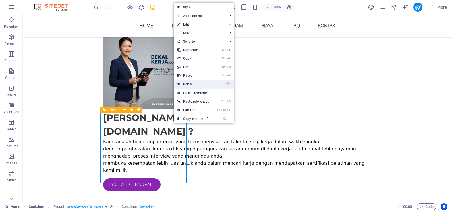
click at [194, 85] on link "⌦ Delete" at bounding box center [193, 84] width 38 height 9
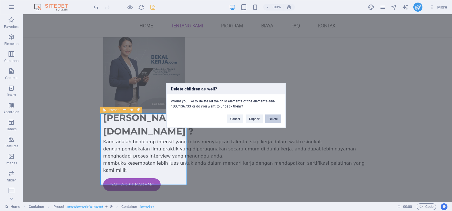
click at [271, 118] on button "Delete" at bounding box center [273, 119] width 16 height 9
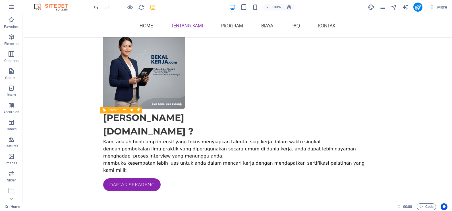
click at [156, 7] on icon "save" at bounding box center [153, 7] width 7 height 7
checkbox input "false"
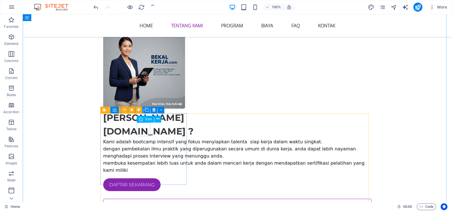
click at [146, 208] on figure at bounding box center [238, 215] width 250 height 14
select select "xMidYMid"
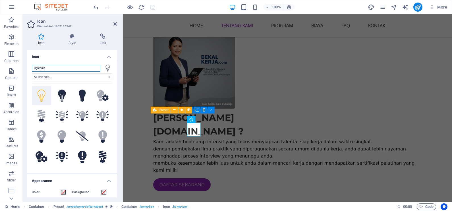
click at [88, 67] on input "lightbulb" at bounding box center [66, 68] width 69 height 7
type input "l"
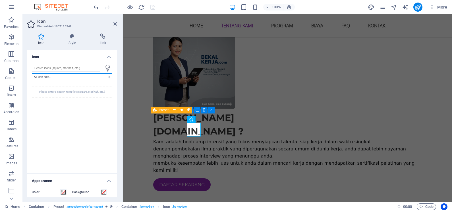
click at [82, 77] on select "All icon sets... IcoFont Ionicons FontAwesome Brands FontAwesome Duotone FontAw…" at bounding box center [72, 76] width 80 height 7
click at [73, 68] on input "search" at bounding box center [66, 68] width 69 height 7
click at [73, 74] on select "All icon sets... IcoFont Ionicons FontAwesome Brands FontAwesome Duotone FontAw…" at bounding box center [72, 76] width 80 height 7
select select "icofont"
click at [32, 73] on select "All icon sets... IcoFont Ionicons FontAwesome Brands FontAwesome Duotone FontAw…" at bounding box center [72, 76] width 80 height 7
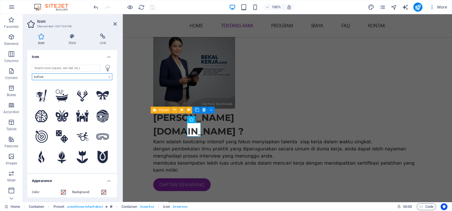
click at [63, 78] on select "All icon sets... IcoFont Ionicons FontAwesome Brands FontAwesome Duotone FontAw…" at bounding box center [72, 76] width 80 height 7
click at [73, 77] on select "All icon sets... IcoFont Ionicons FontAwesome Brands FontAwesome Duotone FontAw…" at bounding box center [72, 76] width 80 height 7
click at [73, 68] on input "search" at bounding box center [66, 68] width 69 height 7
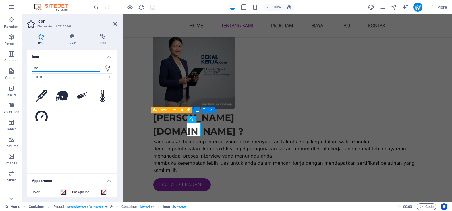
type input "m"
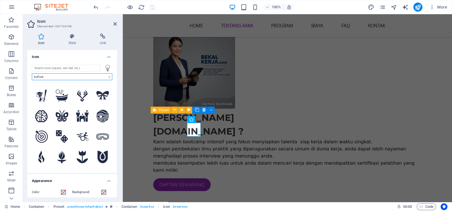
click at [59, 78] on select "All icon sets... IcoFont Ionicons FontAwesome Brands FontAwesome Duotone FontAw…" at bounding box center [72, 76] width 80 height 7
select select
click at [32, 73] on select "All icon sets... IcoFont Ionicons FontAwesome Brands FontAwesome Duotone FontAw…" at bounding box center [72, 76] width 80 height 7
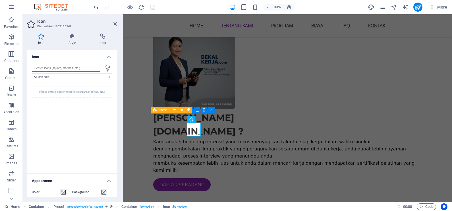
click at [53, 71] on input "search" at bounding box center [66, 68] width 69 height 7
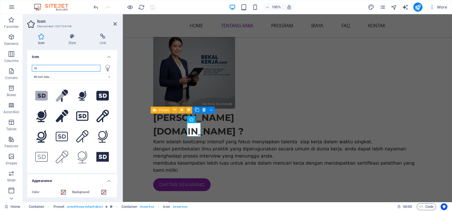
type input "t"
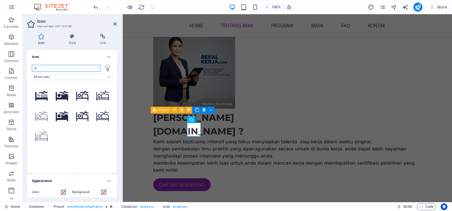
type input "p"
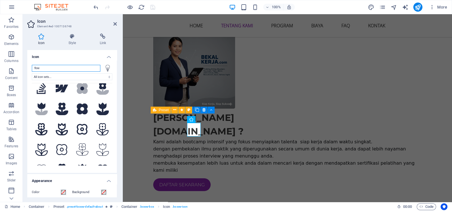
scroll to position [0, 0]
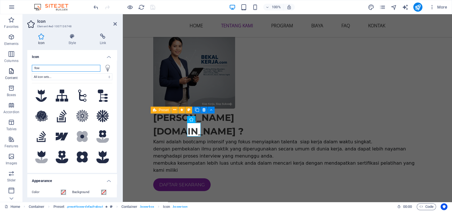
drag, startPoint x: 51, startPoint y: 68, endPoint x: 16, endPoint y: 68, distance: 34.4
click at [16, 68] on section "Favorites Elements Columns Content Boxes Accordion Tables Features Images Slide…" at bounding box center [226, 108] width 452 height 188
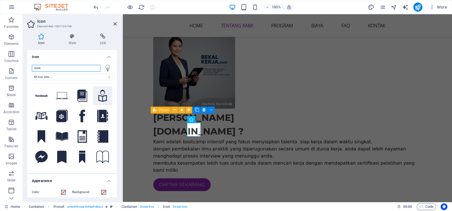
type input "book"
click at [102, 96] on icon at bounding box center [102, 96] width 9 height 13
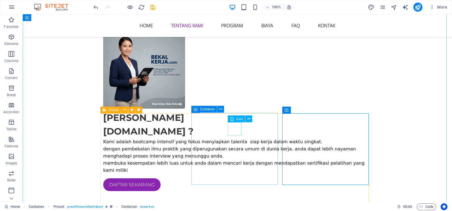
select select "xMidYMid"
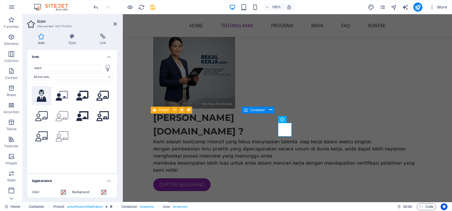
type input "teach"
click at [45, 96] on icon at bounding box center [42, 96] width 10 height 13
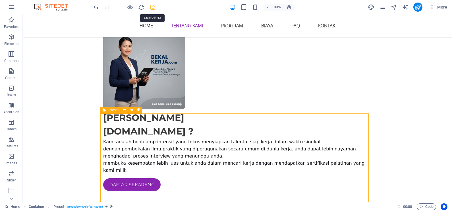
click at [155, 7] on icon "save" at bounding box center [153, 7] width 7 height 7
checkbox input "false"
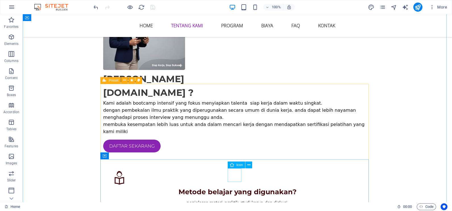
scroll to position [303, 0]
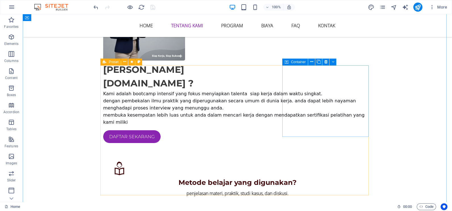
scroll to position [338, 0]
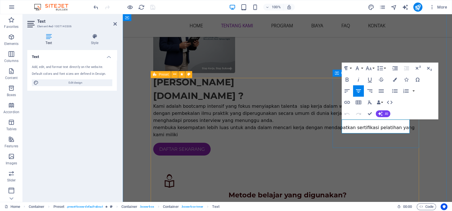
drag, startPoint x: 405, startPoint y: 130, endPoint x: 342, endPoint y: 124, distance: 63.4
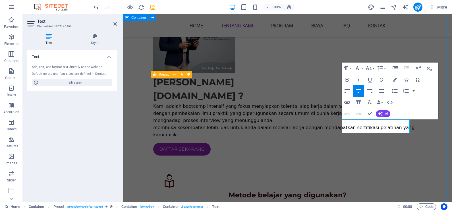
click at [431, 133] on div "[PERSON_NAME] [DOMAIN_NAME] ? Kami adalah bootcamp intensif yang fokus menyiapk…" at bounding box center [287, 189] width 329 height 443
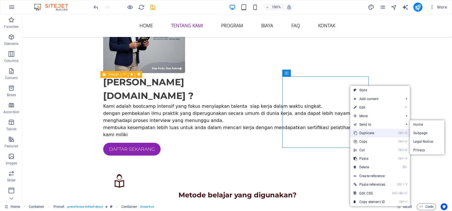
click at [368, 131] on link "Ctrl D Duplicate" at bounding box center [369, 133] width 38 height 9
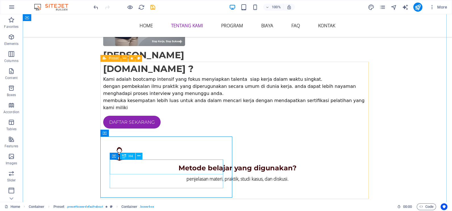
scroll to position [374, 0]
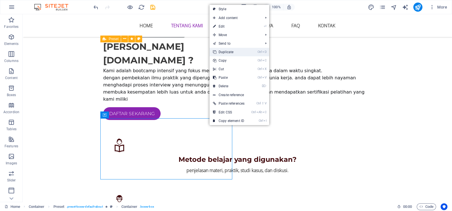
click at [244, 51] on link "Ctrl D Duplicate" at bounding box center [229, 52] width 38 height 9
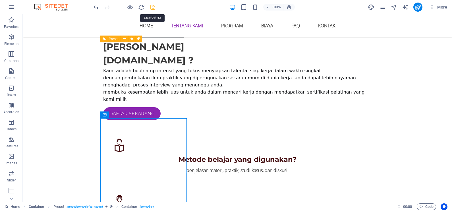
click at [151, 6] on icon "save" at bounding box center [153, 7] width 7 height 7
checkbox input "false"
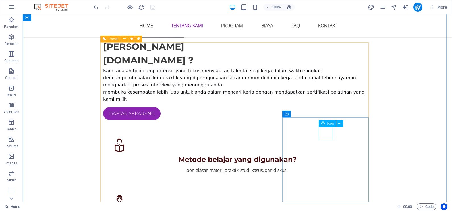
select select "xMidYMid"
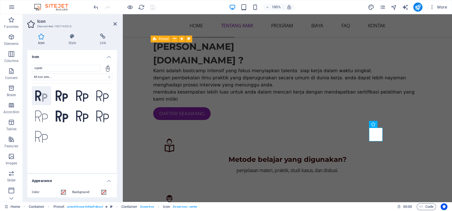
type input "rupiah"
click at [49, 96] on button ".fa-secondary{opacity:.4}" at bounding box center [41, 95] width 19 height 19
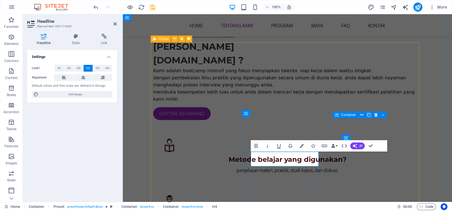
scroll to position [369, 0]
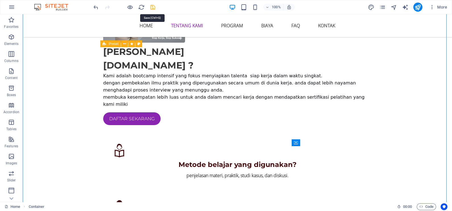
click at [152, 7] on icon "save" at bounding box center [153, 7] width 7 height 7
checkbox input "false"
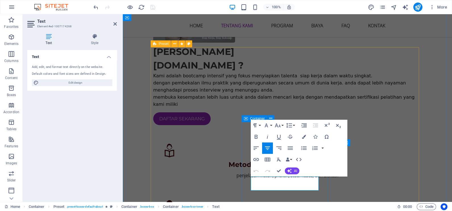
drag, startPoint x: 312, startPoint y: 187, endPoint x: 278, endPoint y: 182, distance: 34.1
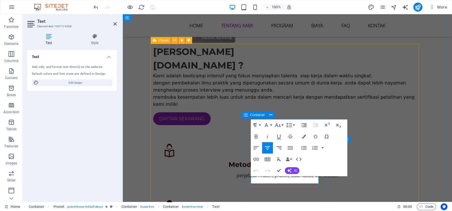
scroll to position [372, 0]
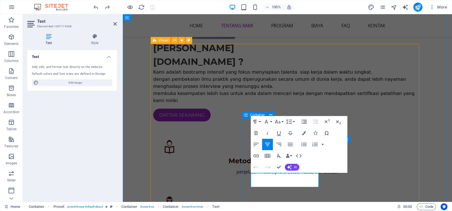
drag, startPoint x: 313, startPoint y: 184, endPoint x: 278, endPoint y: 179, distance: 36.2
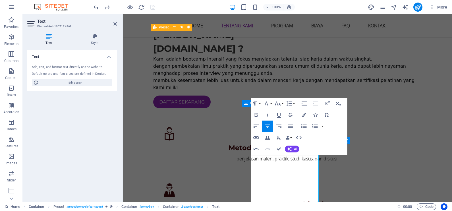
scroll to position [387, 0]
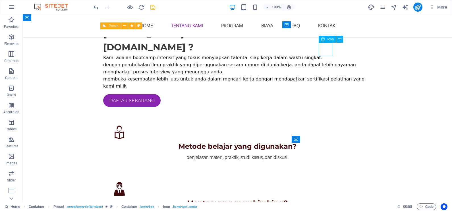
select select "xMidYMid"
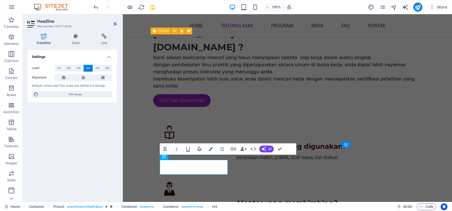
scroll to position [381, 0]
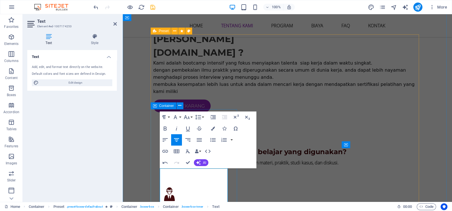
drag, startPoint x: 181, startPoint y: 178, endPoint x: 182, endPoint y: 193, distance: 15.1
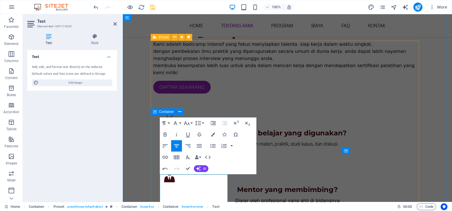
scroll to position [410, 0]
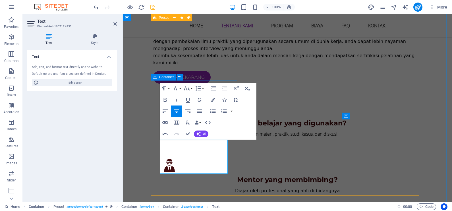
click at [138, 156] on div "[PERSON_NAME] [DOMAIN_NAME] ? Kami adalah bootcamp intensif yang fokus menyiapk…" at bounding box center [287, 184] width 329 height 577
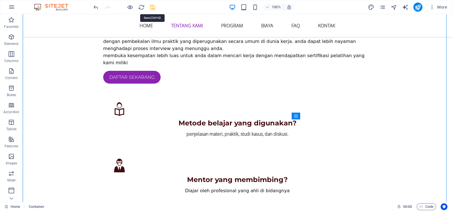
click at [153, 9] on icon "save" at bounding box center [153, 7] width 7 height 7
checkbox input "false"
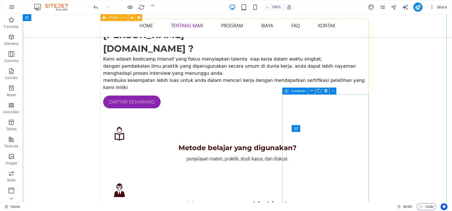
scroll to position [375, 0]
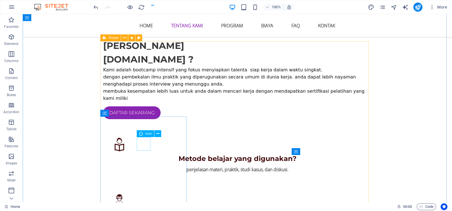
select select "xMidYMid"
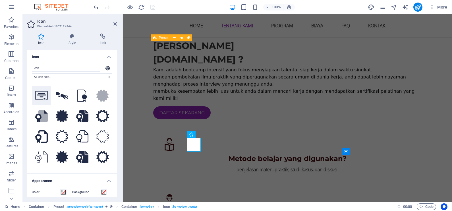
type input "cert"
click at [40, 93] on icon at bounding box center [41, 96] width 13 height 10
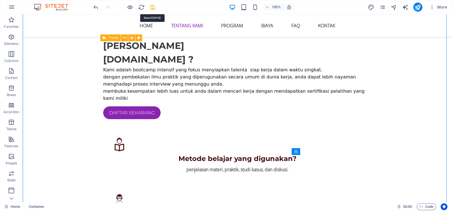
click at [152, 7] on icon "save" at bounding box center [153, 7] width 7 height 7
checkbox input "false"
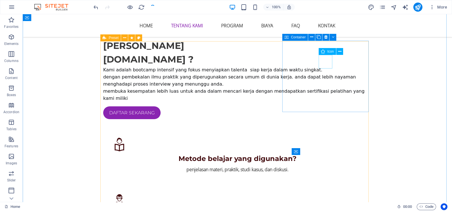
select select "xMidYMid"
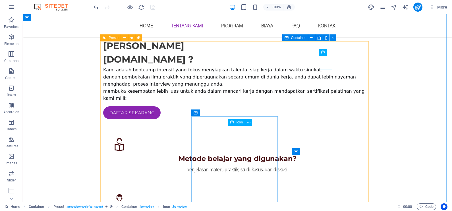
select select "xMidYMid"
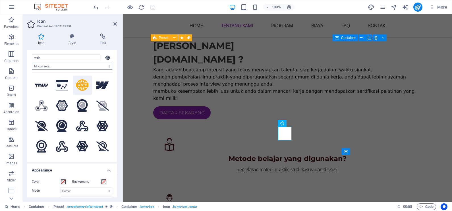
scroll to position [0, 0]
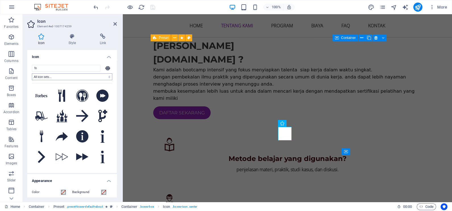
type input "f"
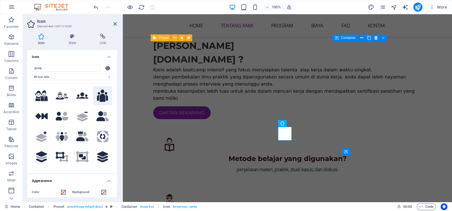
type input "group"
click at [99, 99] on icon at bounding box center [102, 96] width 11 height 13
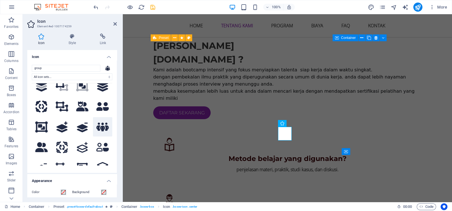
click at [103, 127] on icon at bounding box center [102, 127] width 13 height 10
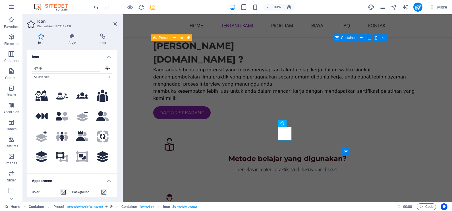
click at [104, 95] on icon at bounding box center [102, 96] width 11 height 13
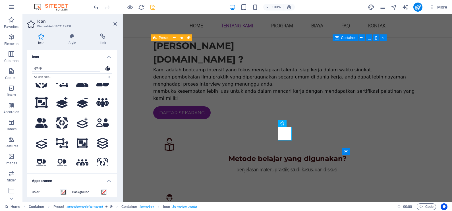
scroll to position [107, 0]
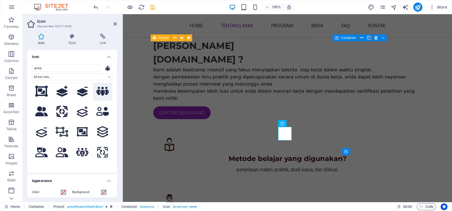
click at [103, 92] on icon at bounding box center [102, 91] width 13 height 10
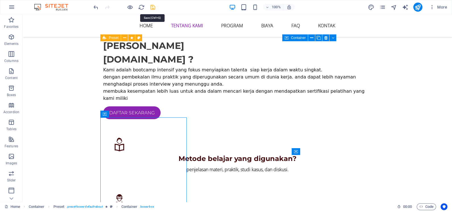
click at [152, 7] on icon "save" at bounding box center [153, 7] width 7 height 7
checkbox input "false"
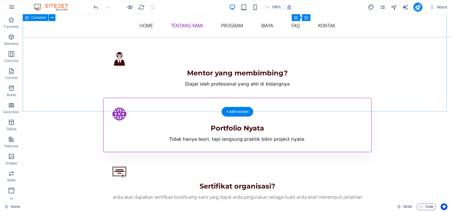
scroll to position [446, 0]
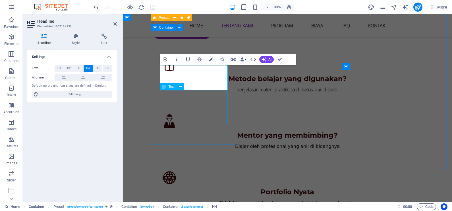
scroll to position [460, 0]
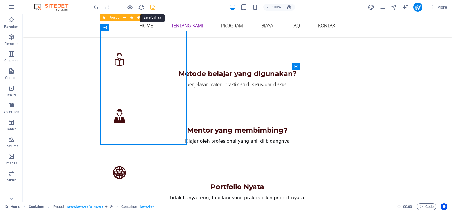
click at [155, 7] on icon "save" at bounding box center [153, 7] width 7 height 7
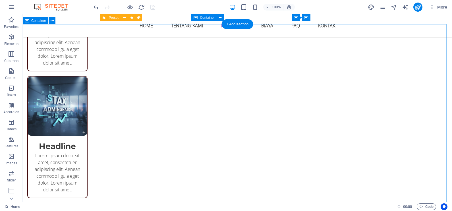
scroll to position [1064, 0]
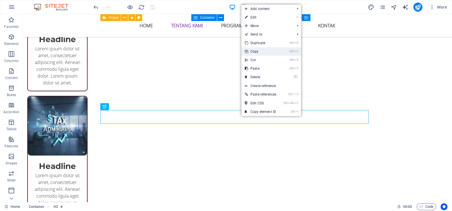
click at [262, 52] on link "Ctrl C Copy" at bounding box center [260, 51] width 38 height 9
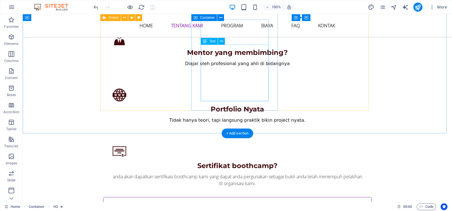
scroll to position [495, 0]
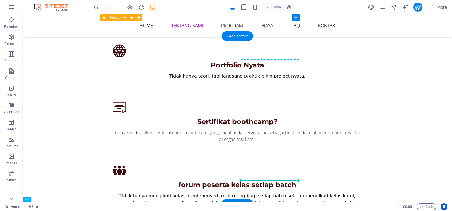
scroll to position [592, 0]
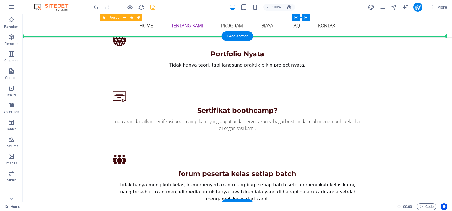
drag, startPoint x: 269, startPoint y: 176, endPoint x: 270, endPoint y: 53, distance: 123.4
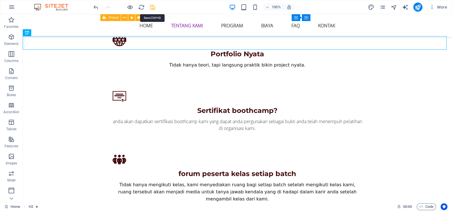
click at [150, 6] on icon "save" at bounding box center [153, 7] width 7 height 7
checkbox input "false"
